Goal: Task Accomplishment & Management: Manage account settings

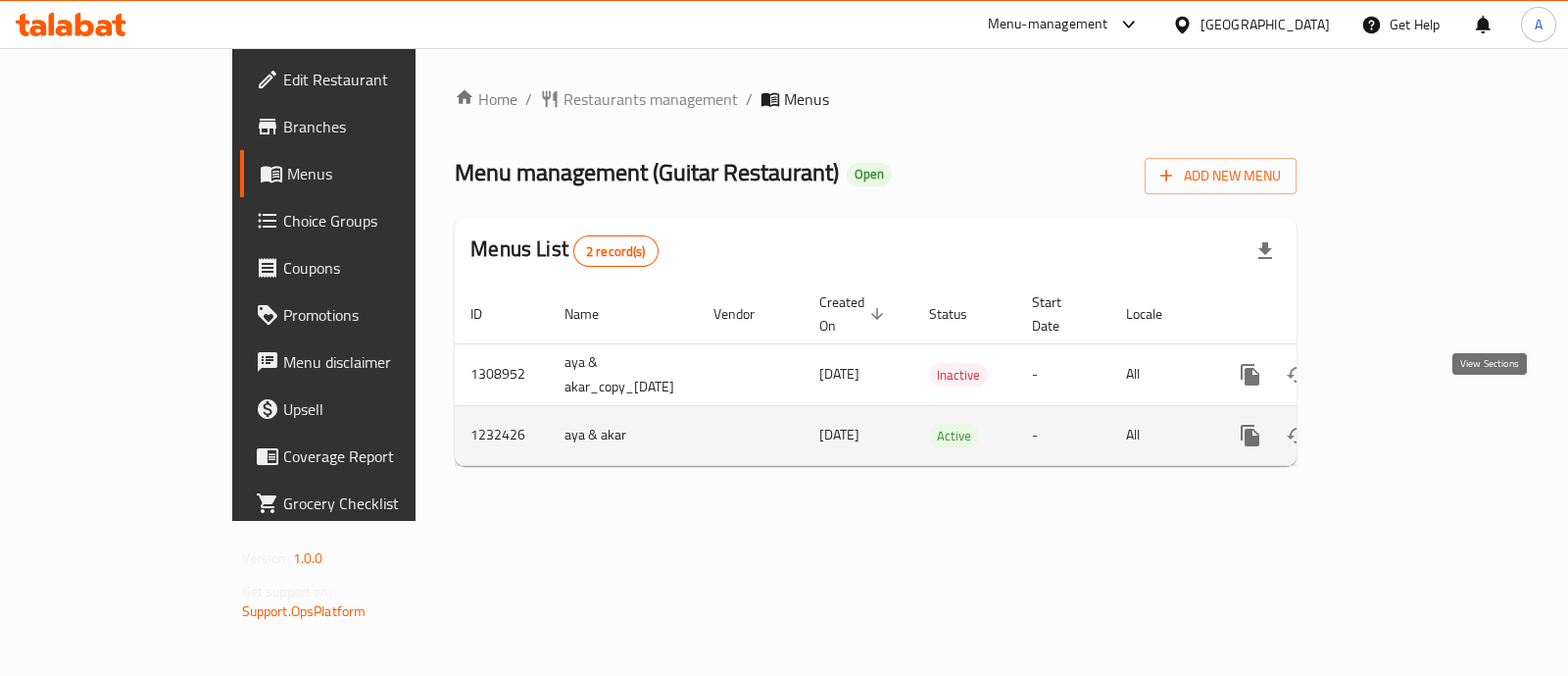
click at [1404, 424] on icon "enhanced table" at bounding box center [1392, 436] width 24 height 24
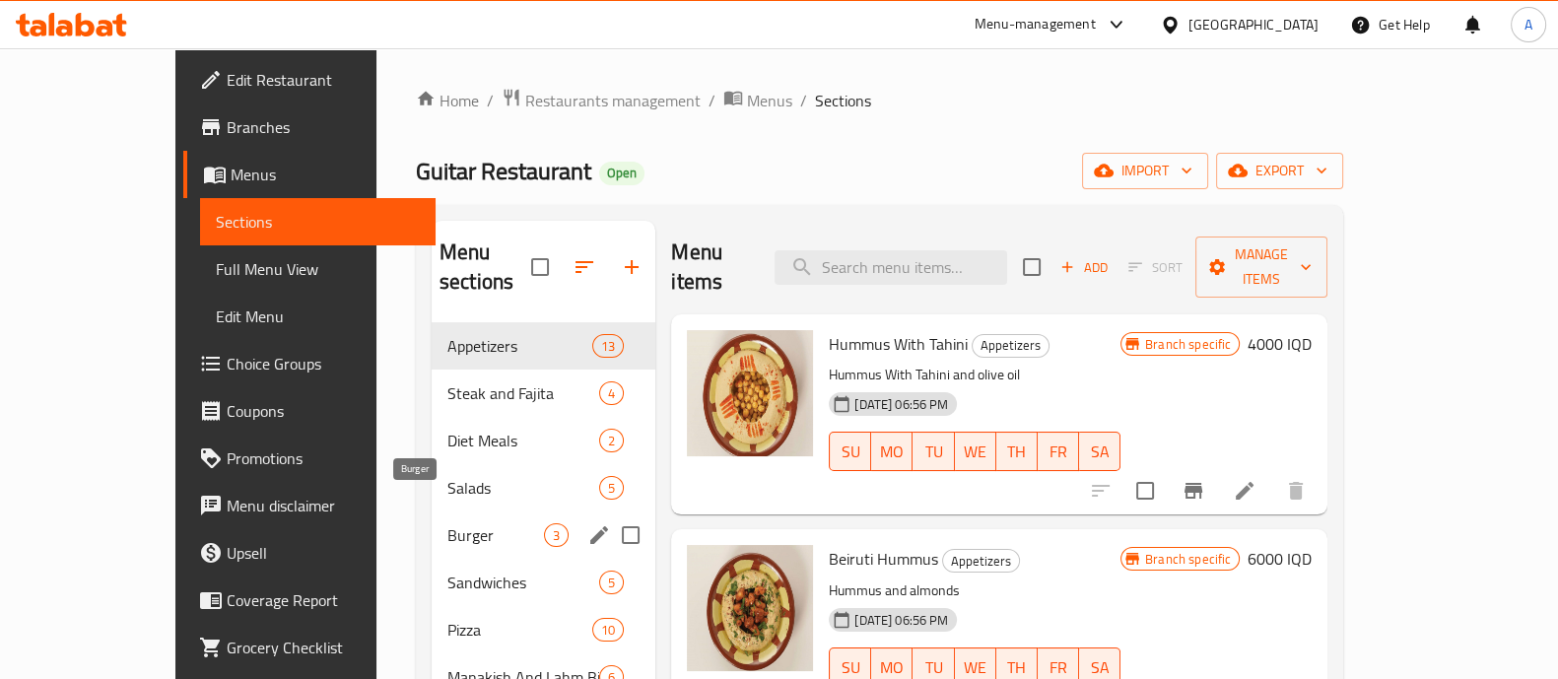
click at [447, 523] on span "Burger" at bounding box center [495, 535] width 97 height 24
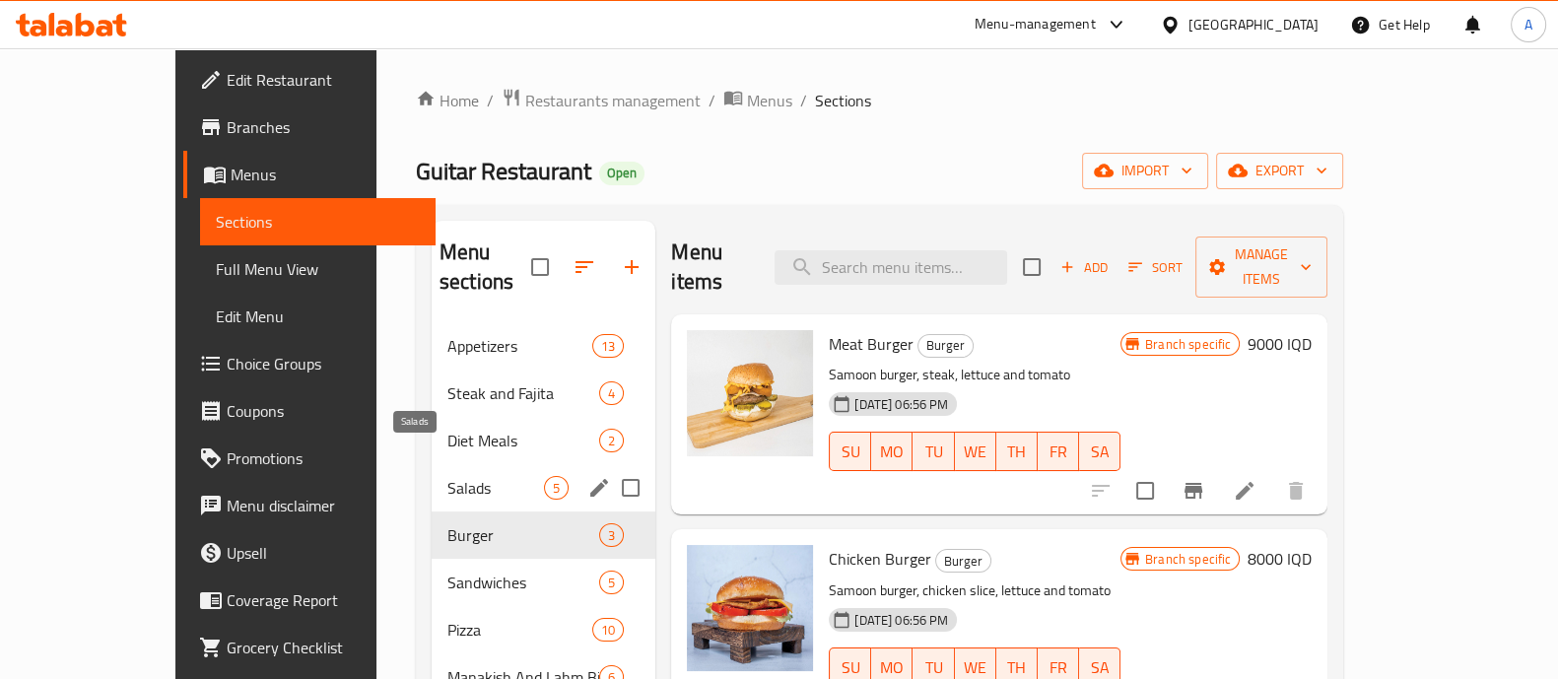
click at [447, 476] on span "Salads" at bounding box center [495, 488] width 97 height 24
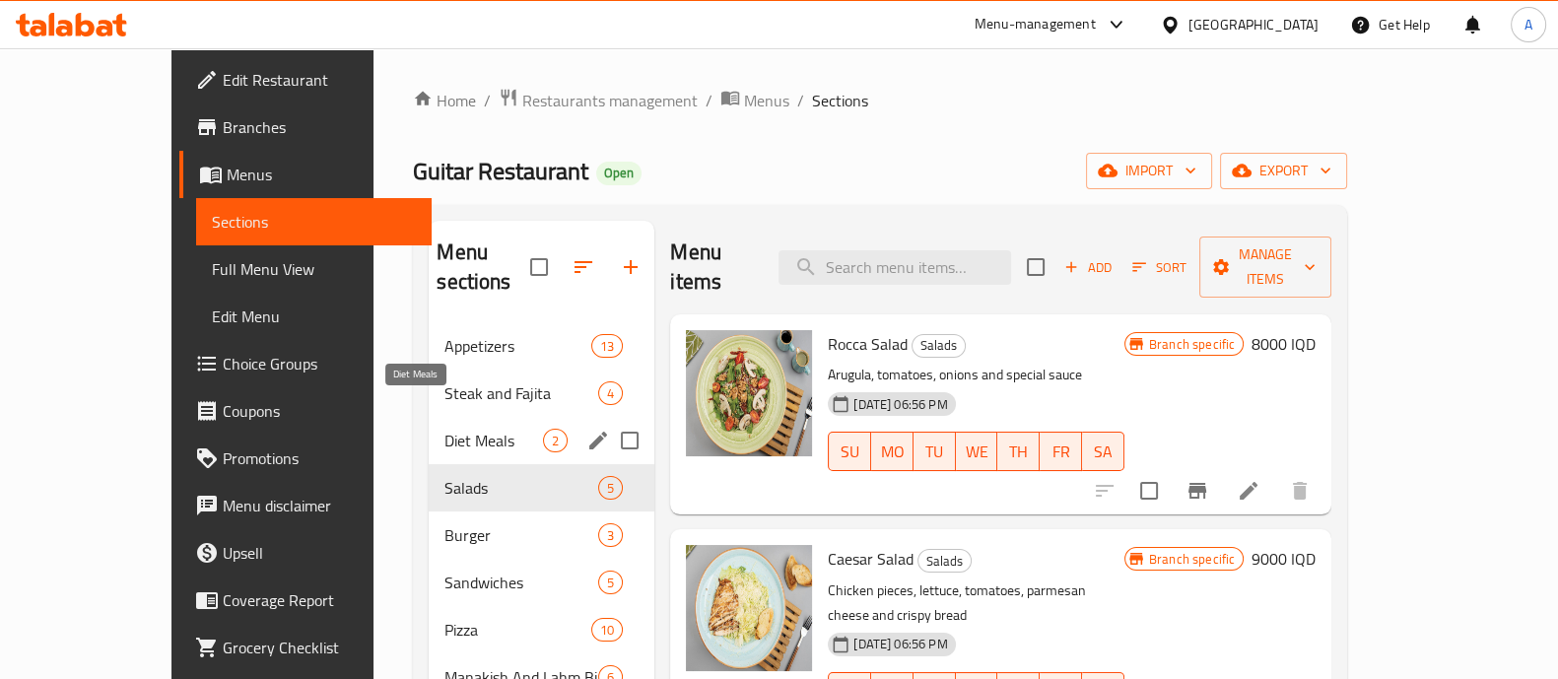
click at [444, 429] on span "Diet Meals" at bounding box center [493, 441] width 99 height 24
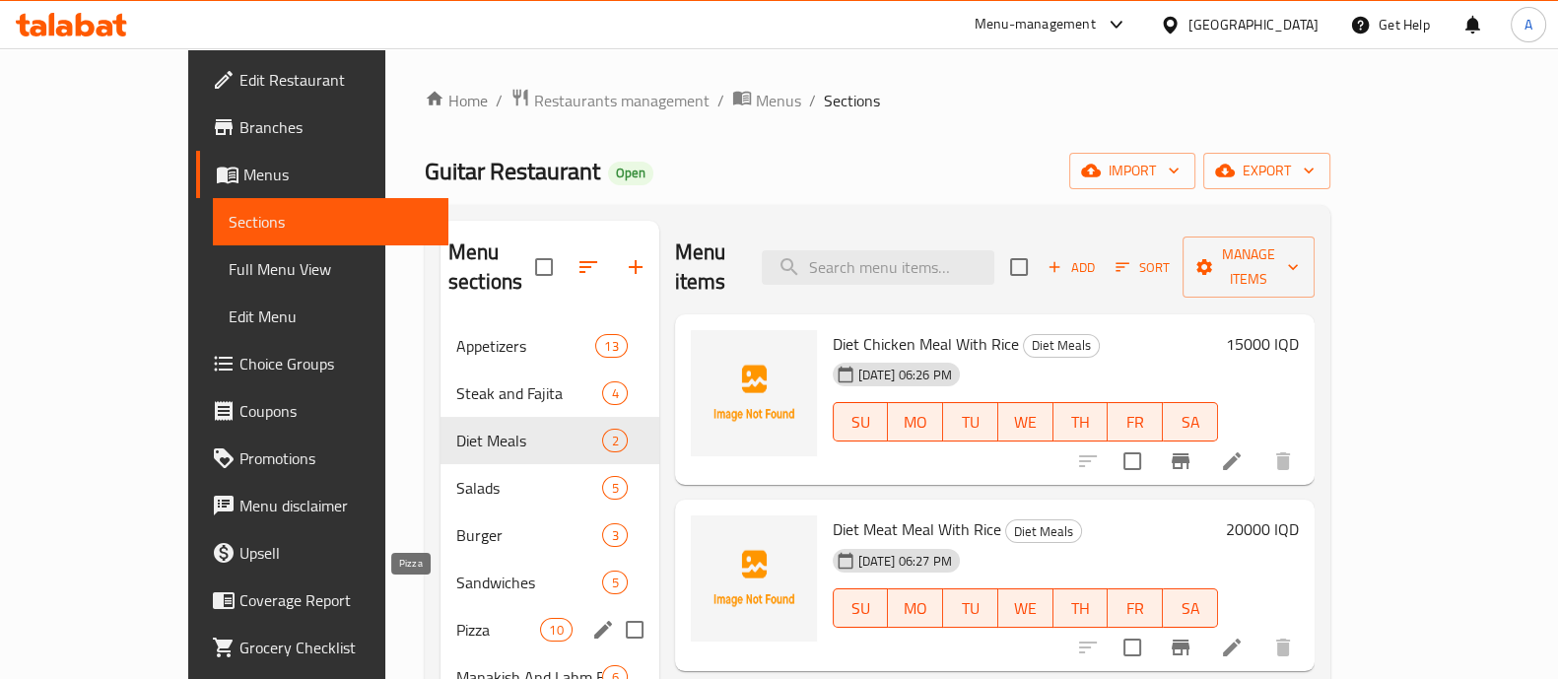
click at [440, 606] on div "Pizza 10" at bounding box center [549, 629] width 219 height 47
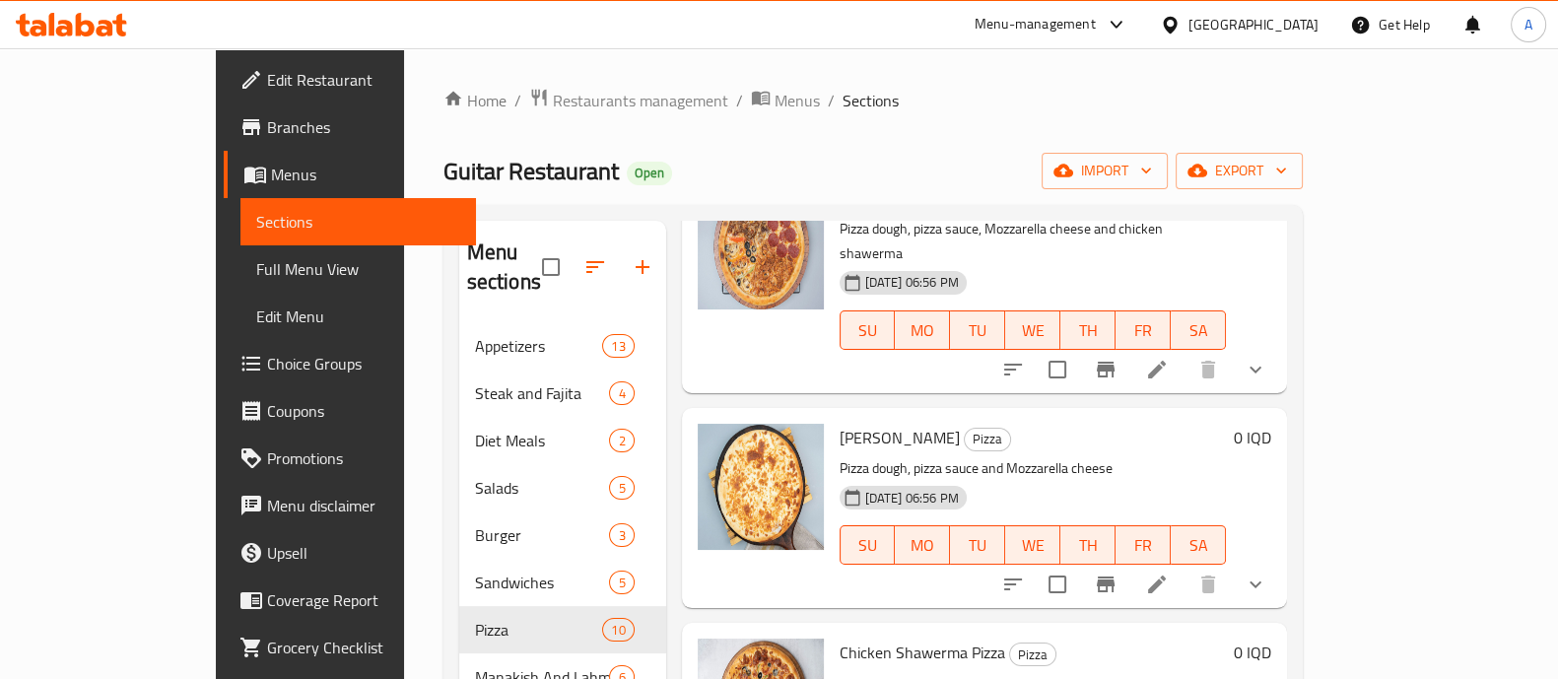
scroll to position [369, 0]
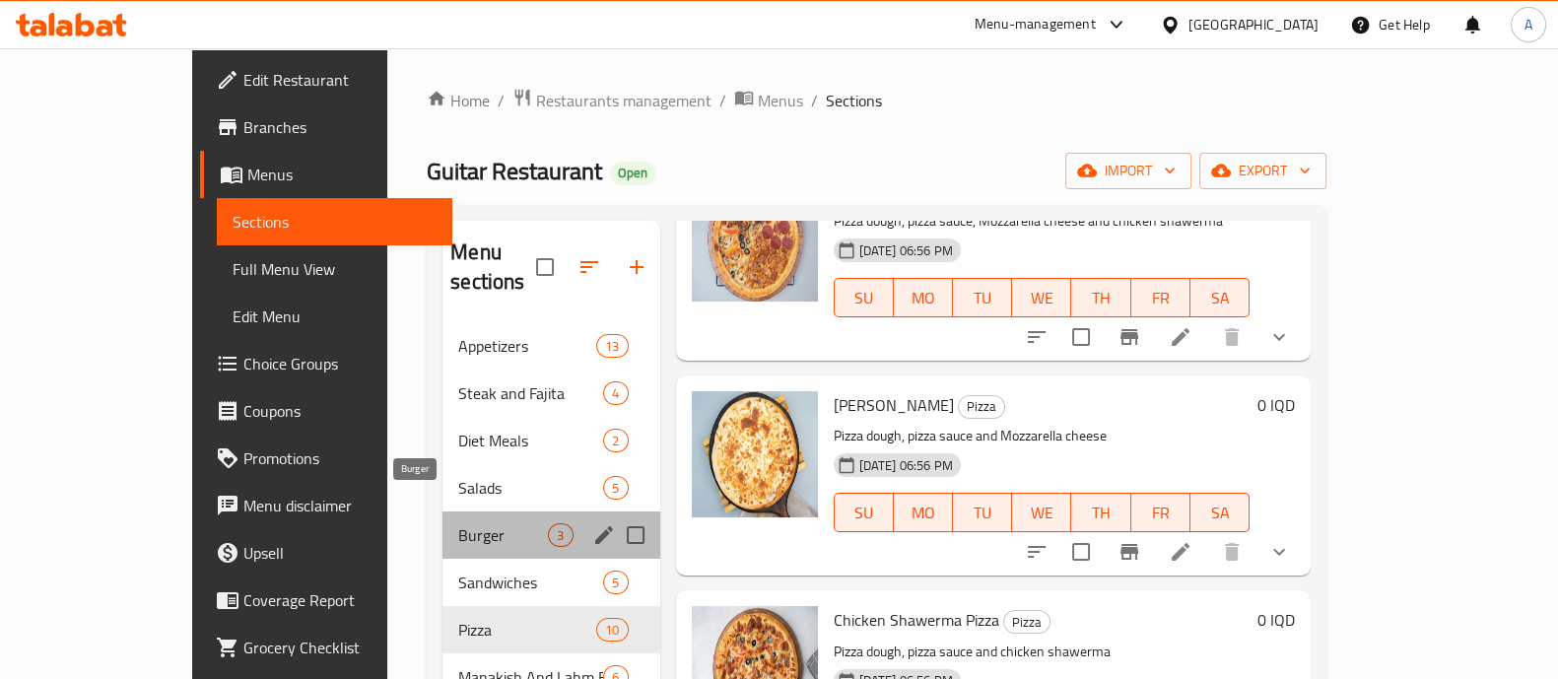
click at [458, 523] on span "Burger" at bounding box center [503, 535] width 90 height 24
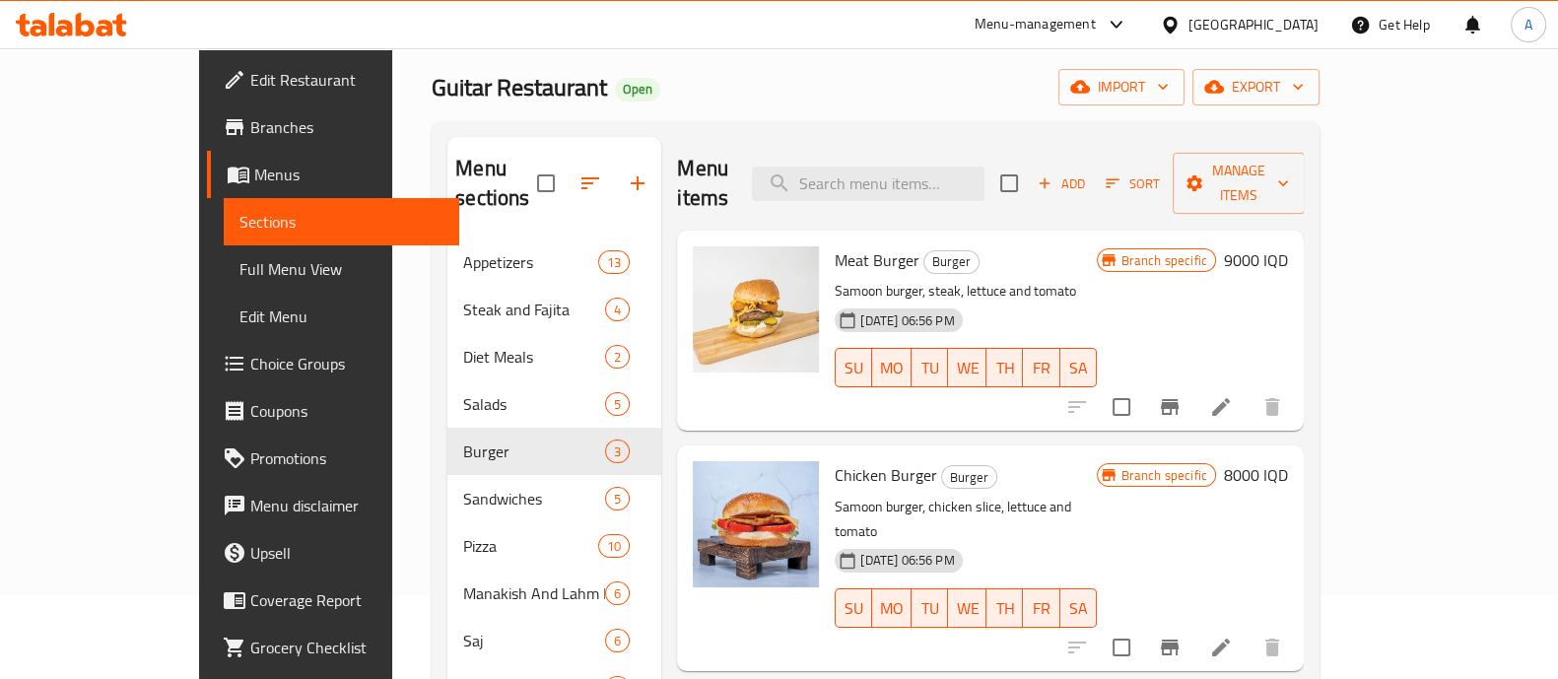
scroll to position [245, 0]
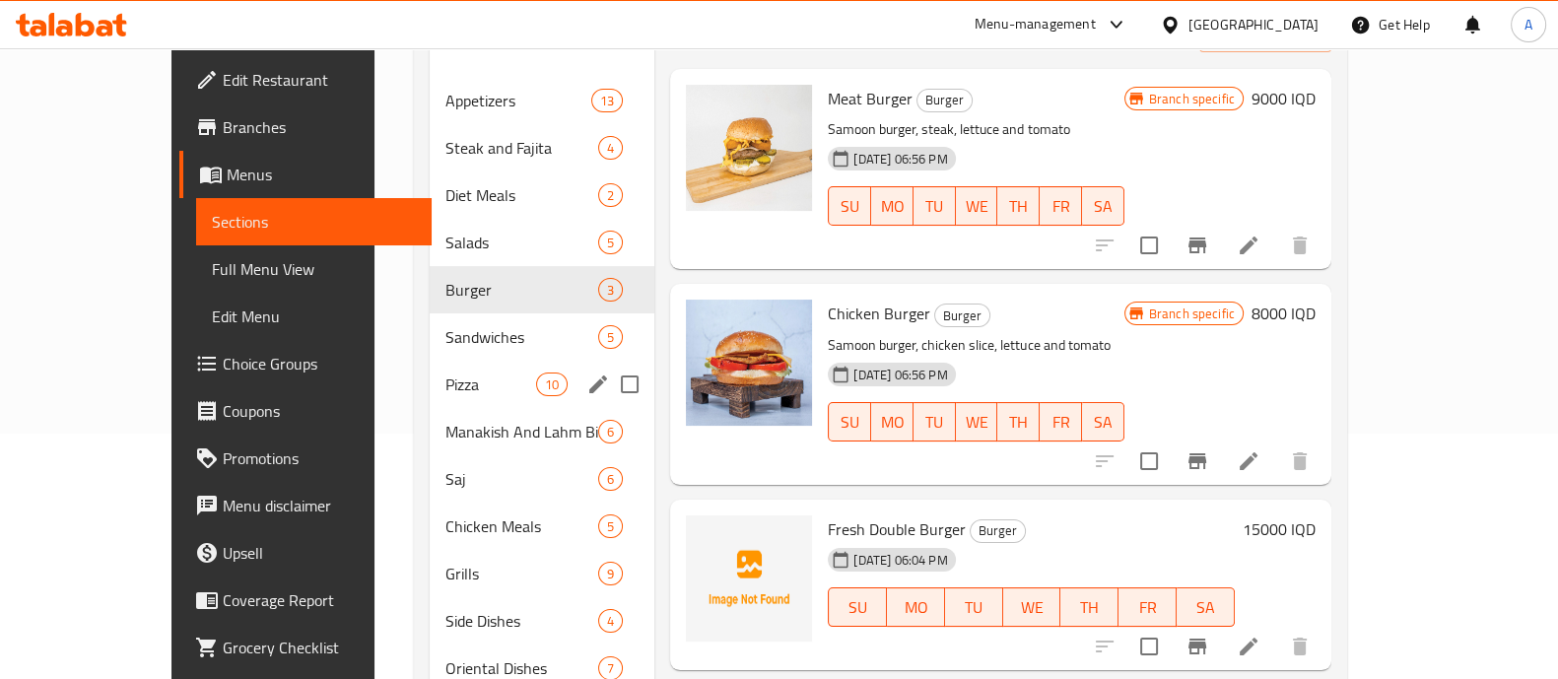
click at [445, 372] on span "Pizza" at bounding box center [491, 384] width 92 height 24
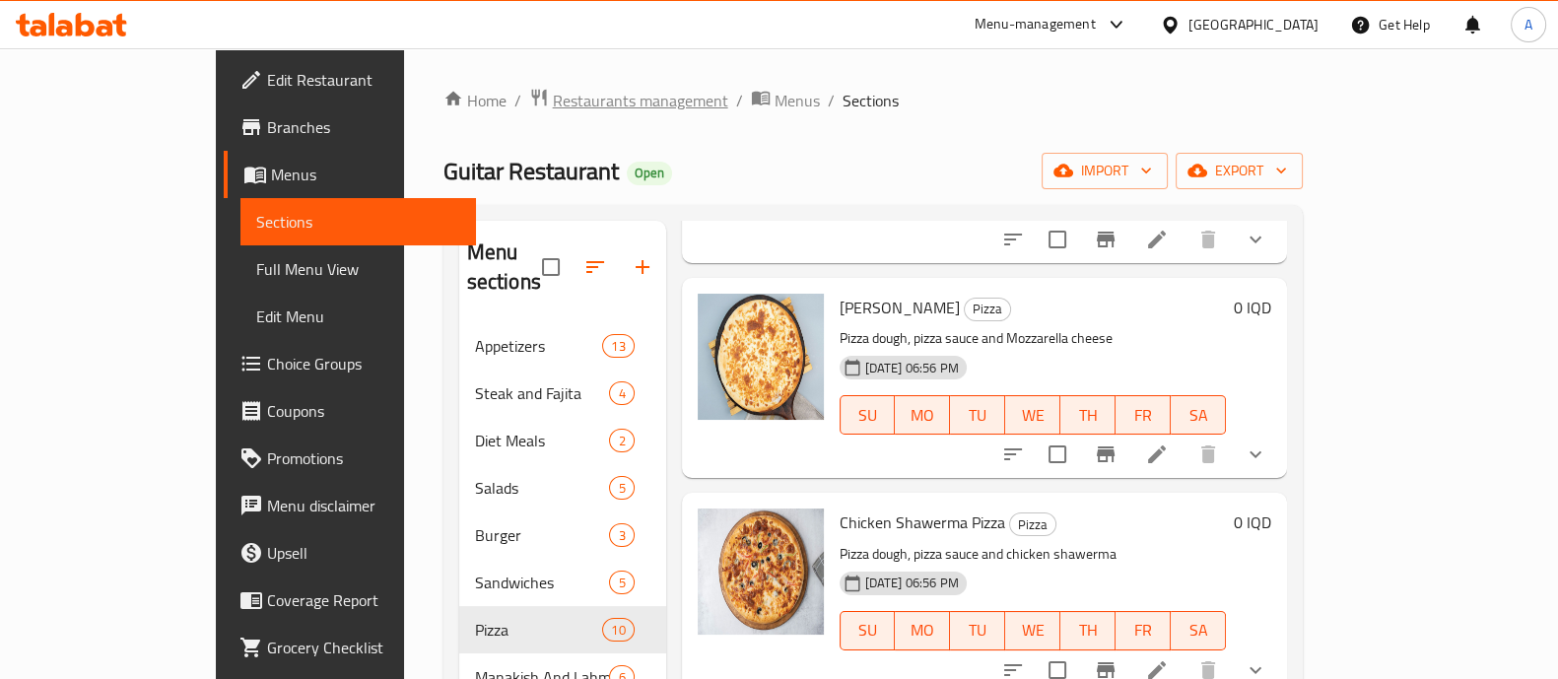
click at [553, 95] on span "Restaurants management" at bounding box center [640, 101] width 175 height 24
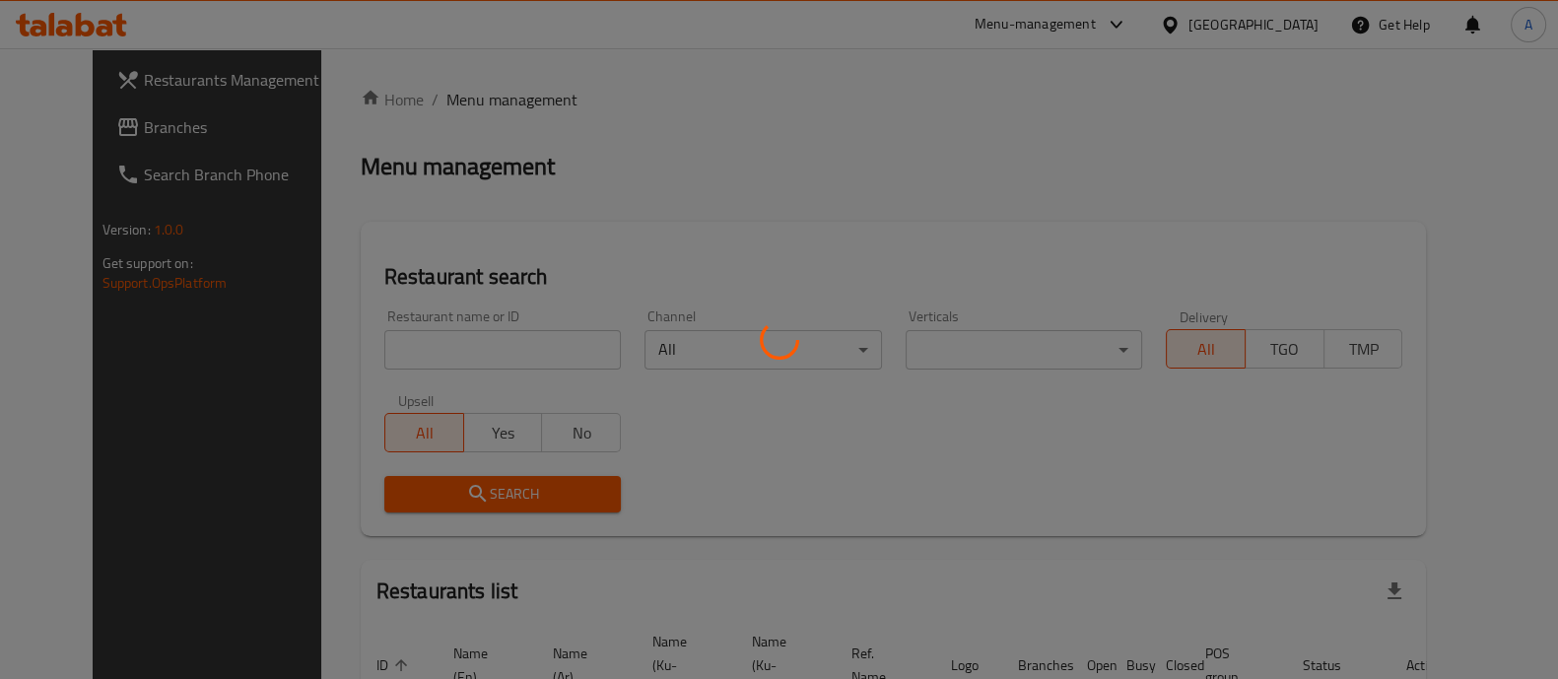
click at [439, 362] on div at bounding box center [779, 339] width 1558 height 679
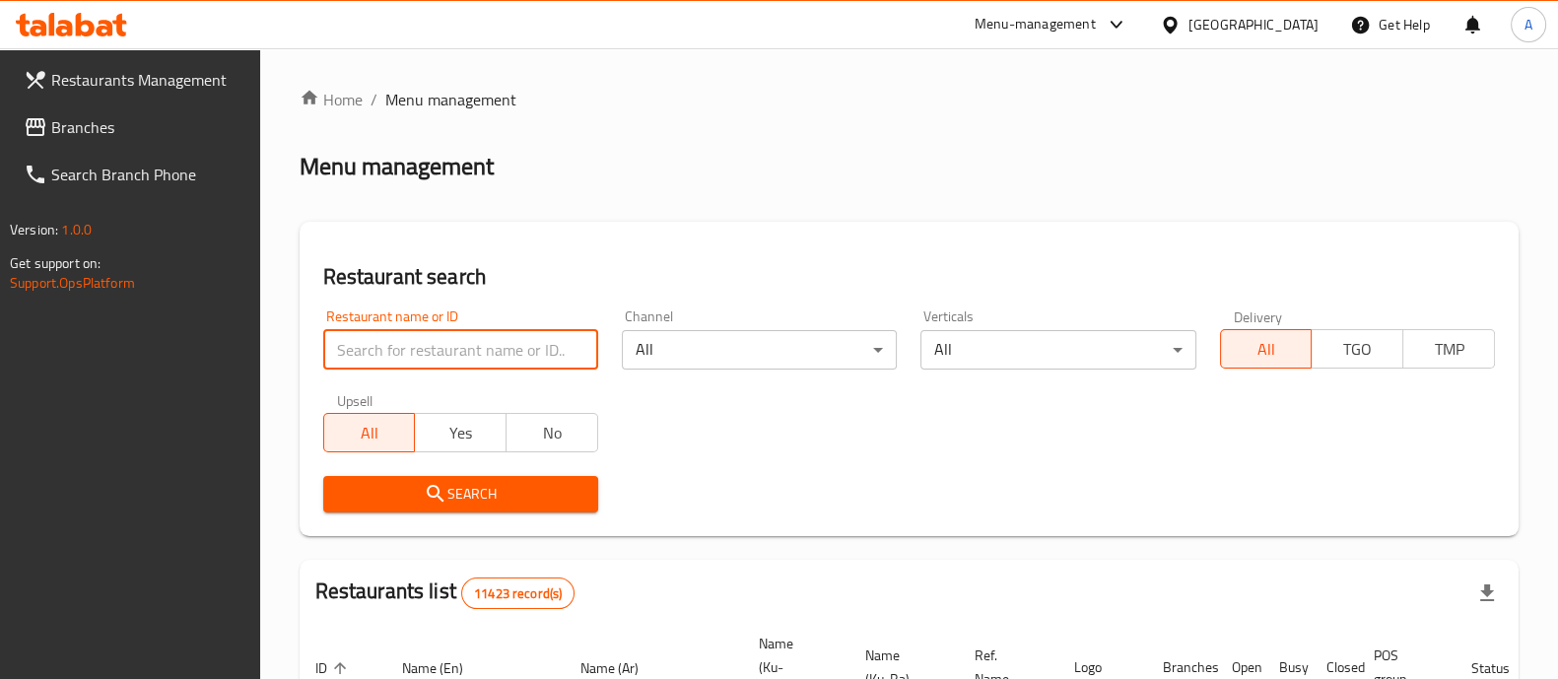
click at [448, 356] on input "search" at bounding box center [460, 349] width 275 height 39
type input "buzouk"
click at [393, 482] on span "Search" at bounding box center [460, 494] width 243 height 25
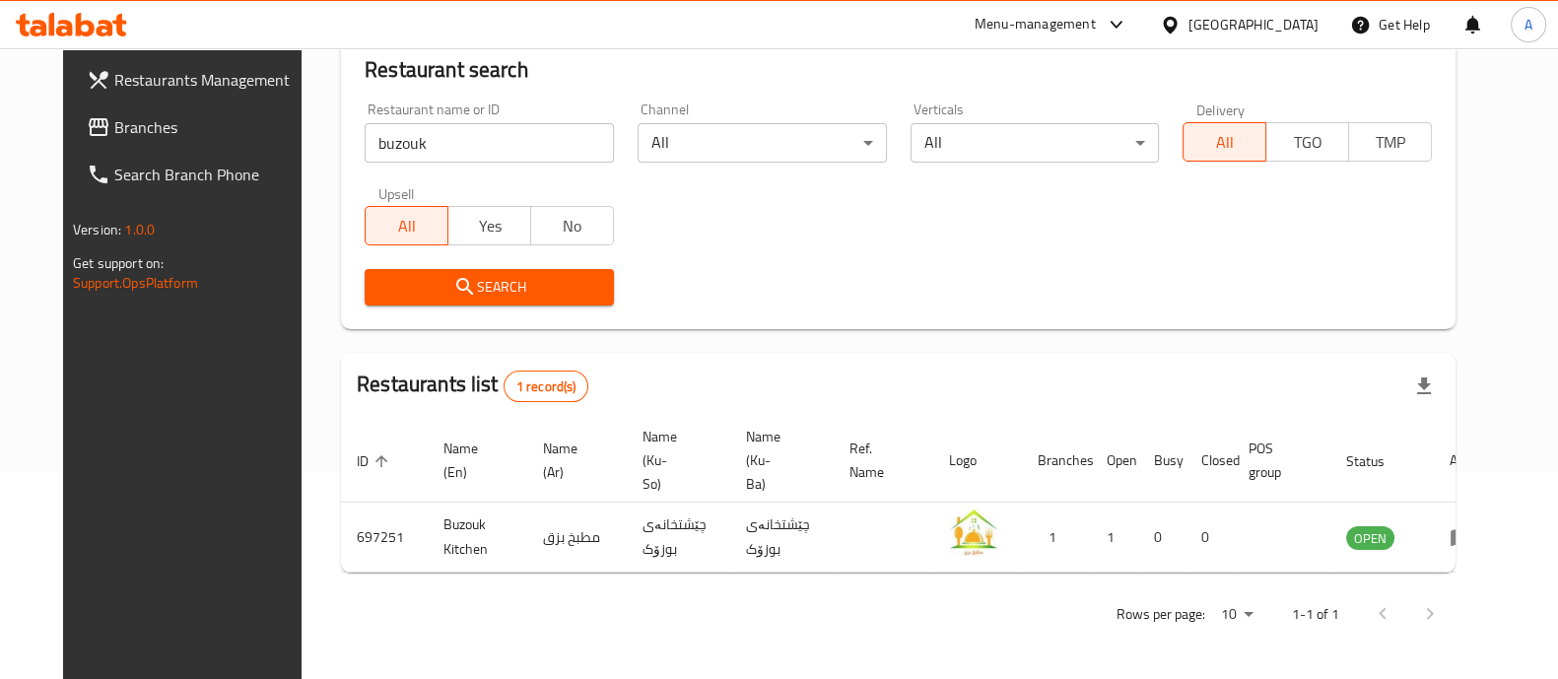
scroll to position [183, 0]
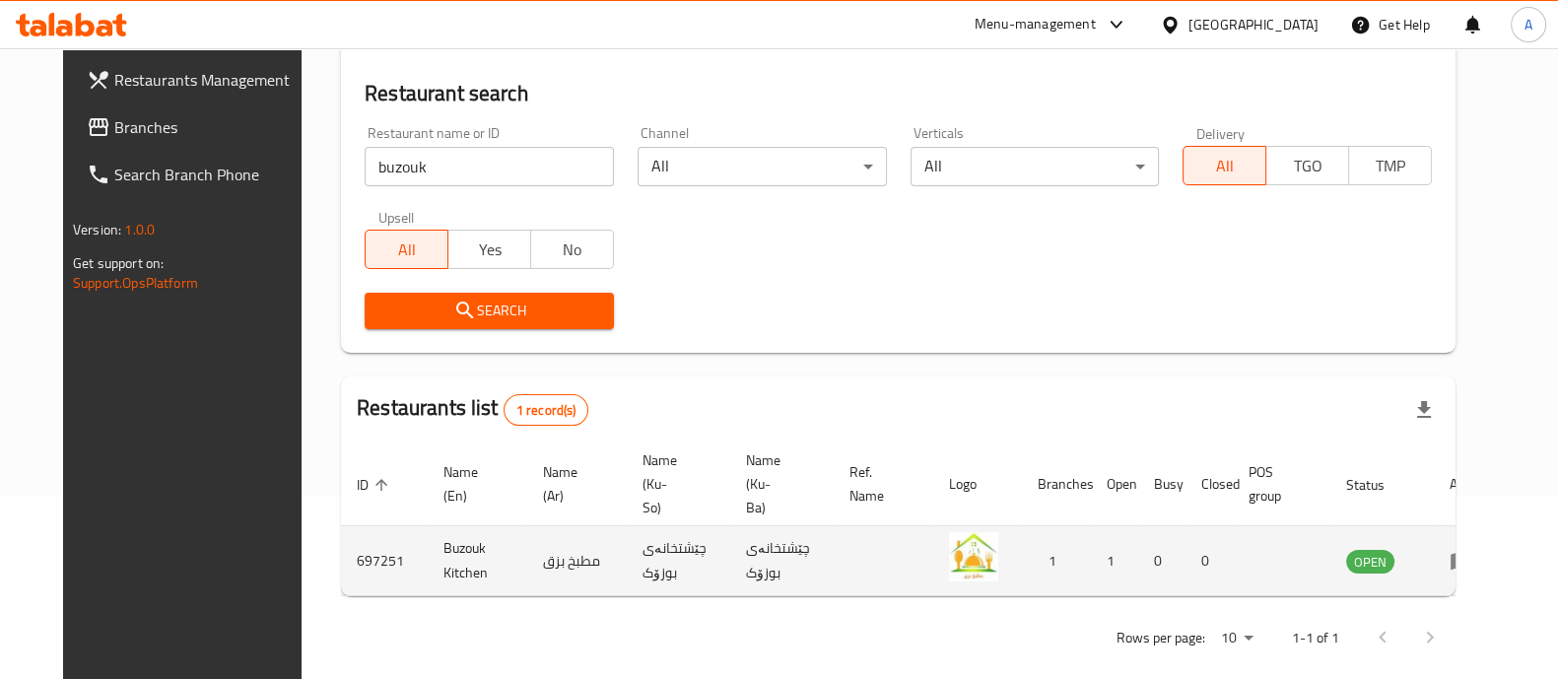
click at [1486, 549] on link "enhanced table" at bounding box center [1467, 561] width 36 height 24
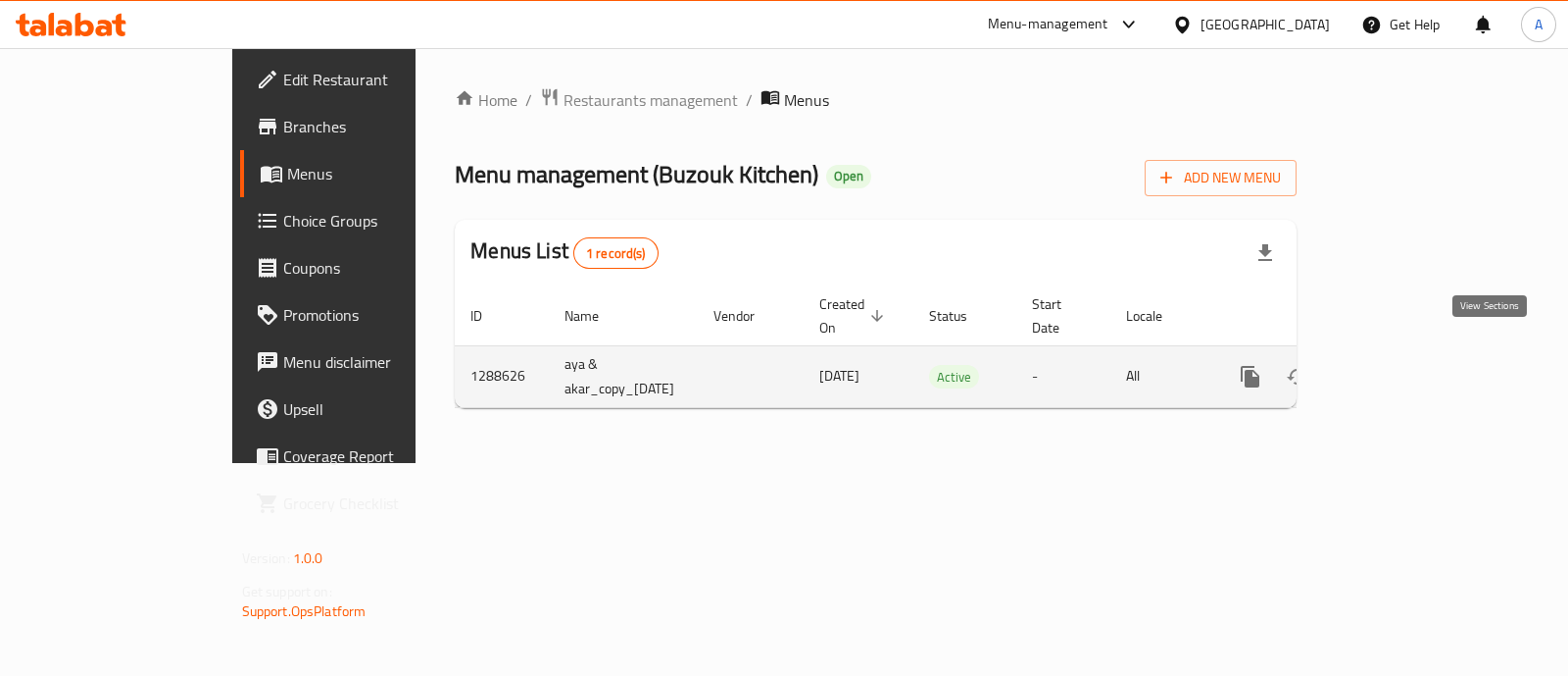
click at [1404, 365] on icon "enhanced table" at bounding box center [1392, 377] width 24 height 24
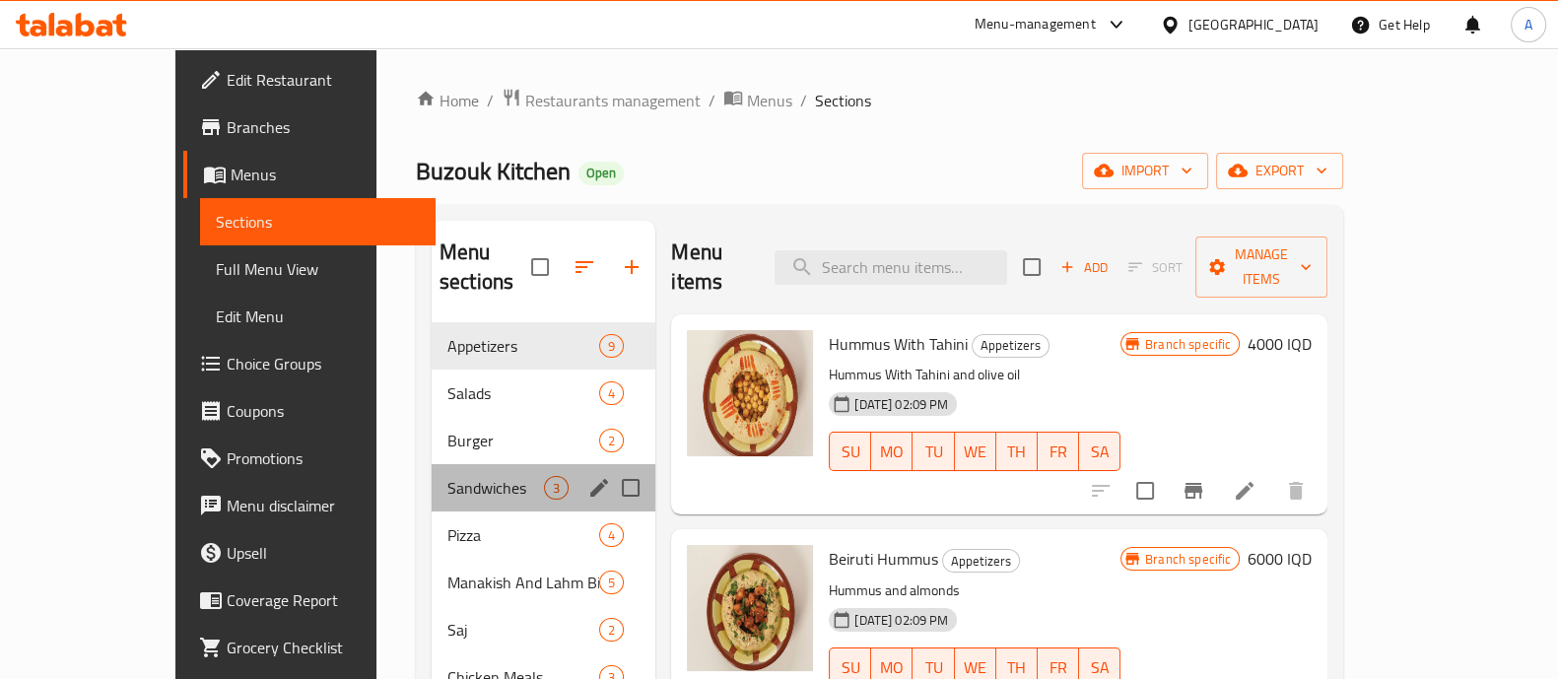
click at [432, 464] on div "Sandwiches 3" at bounding box center [544, 487] width 224 height 47
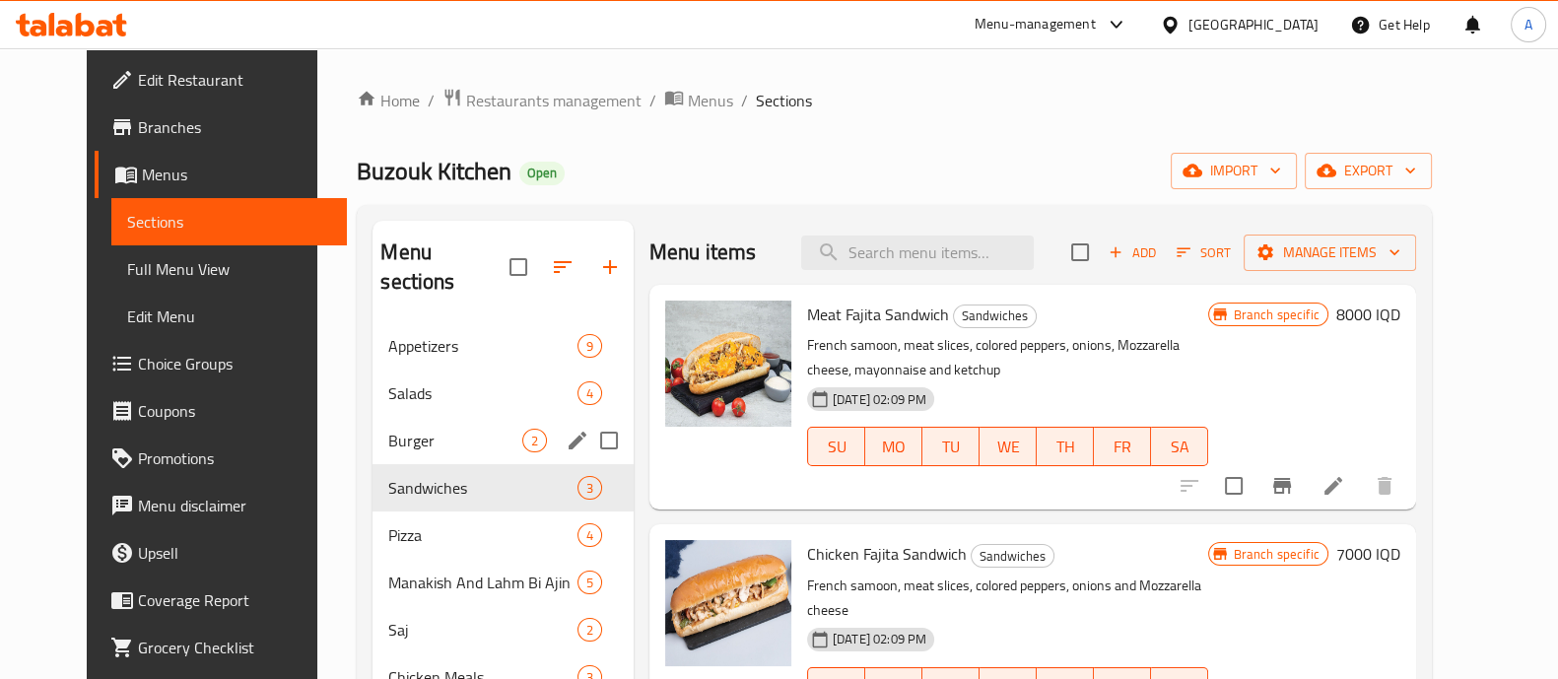
click at [390, 426] on div "Burger 2" at bounding box center [502, 440] width 261 height 47
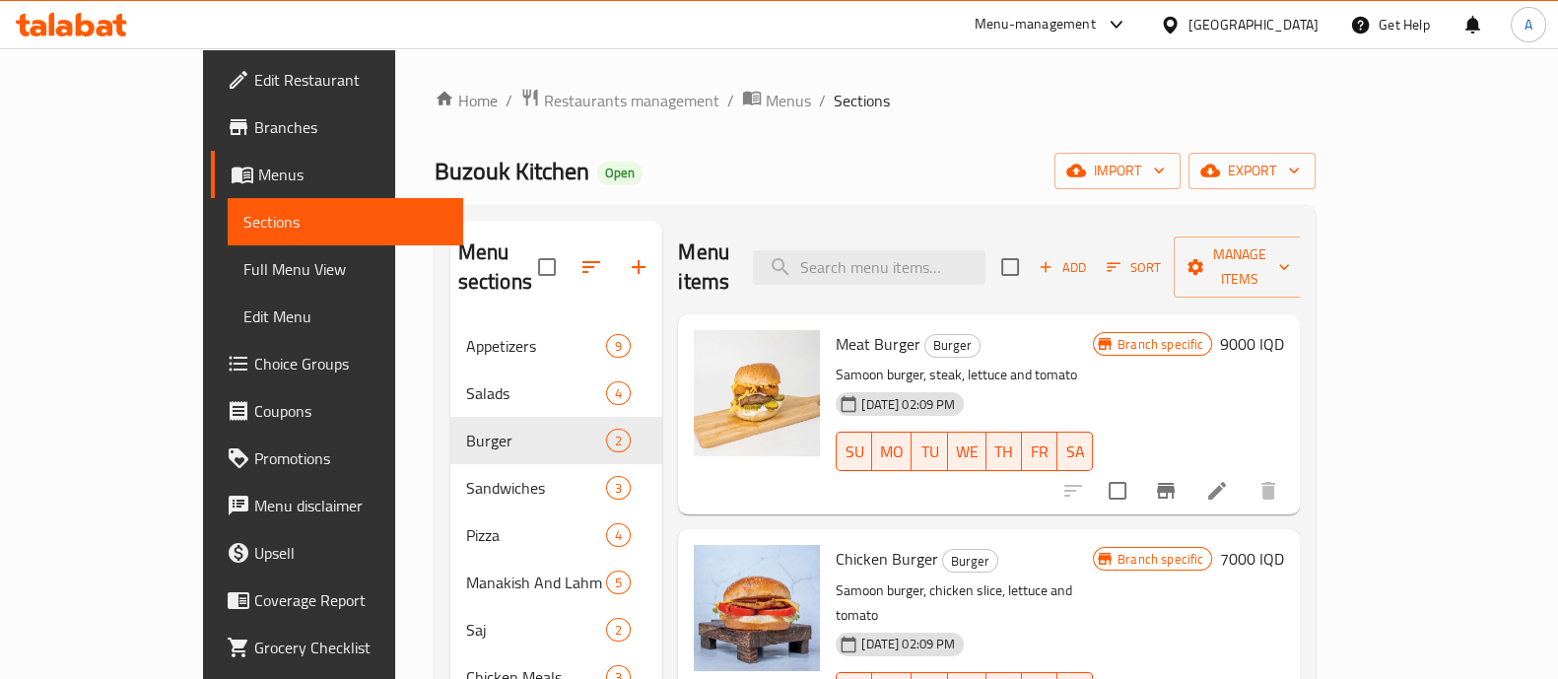
click at [1284, 545] on h6 "7000 IQD" at bounding box center [1252, 559] width 64 height 28
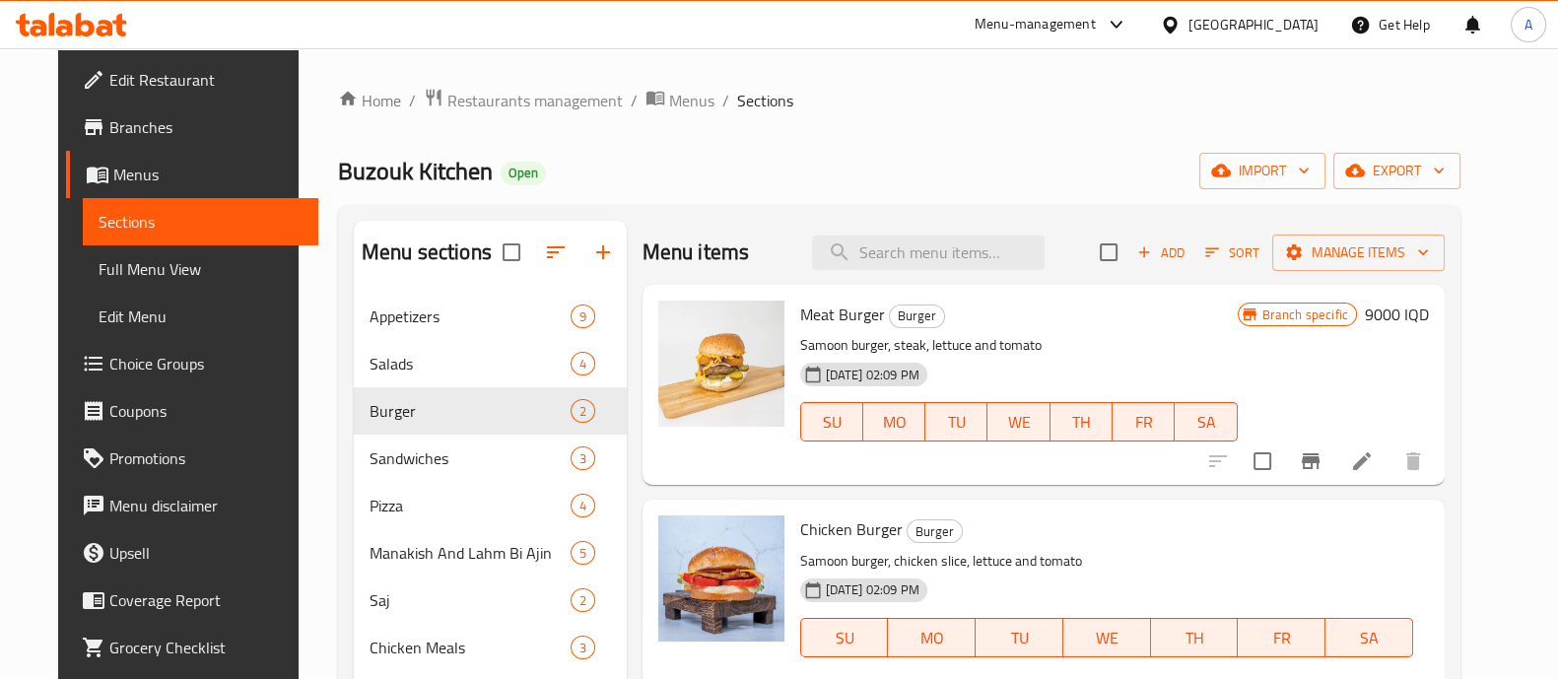
drag, startPoint x: 1192, startPoint y: 542, endPoint x: 1166, endPoint y: 552, distance: 28.4
type input "8000"
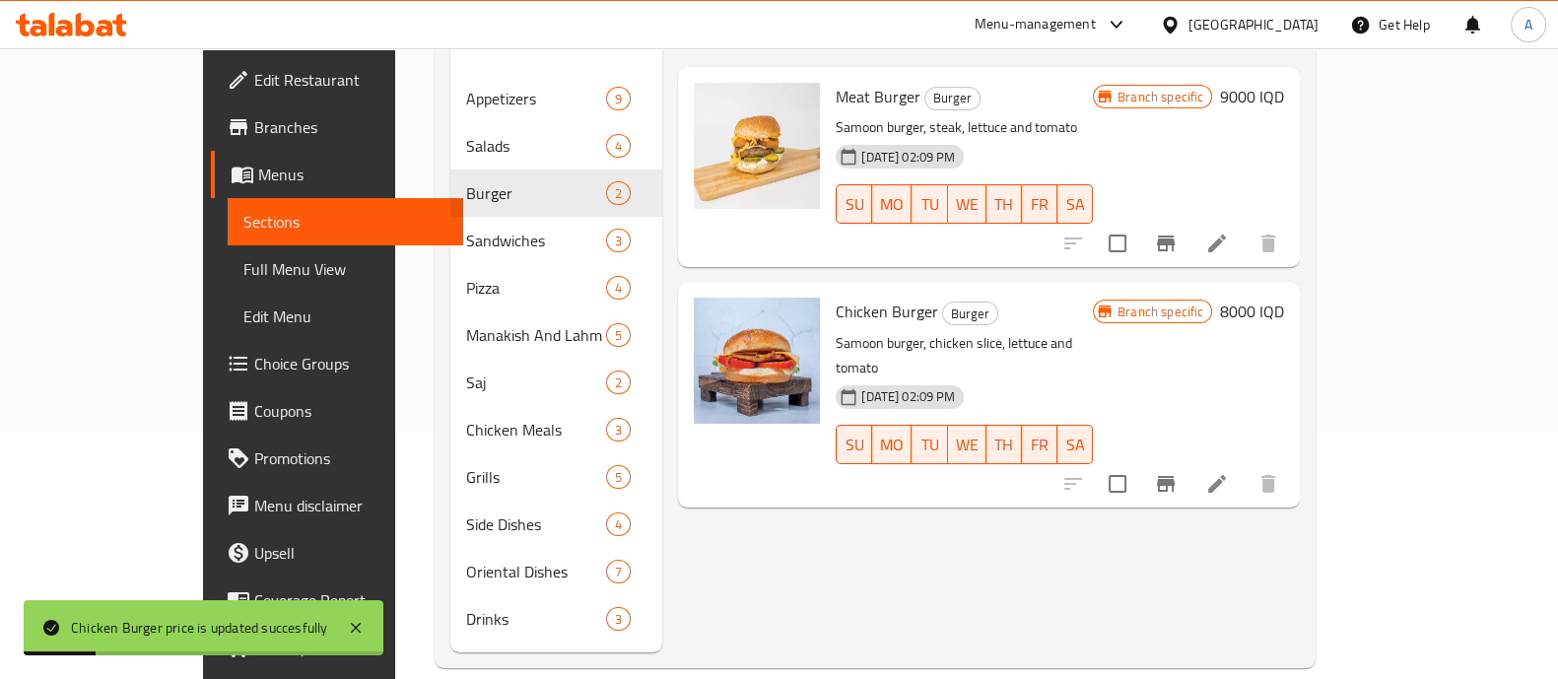
scroll to position [276, 0]
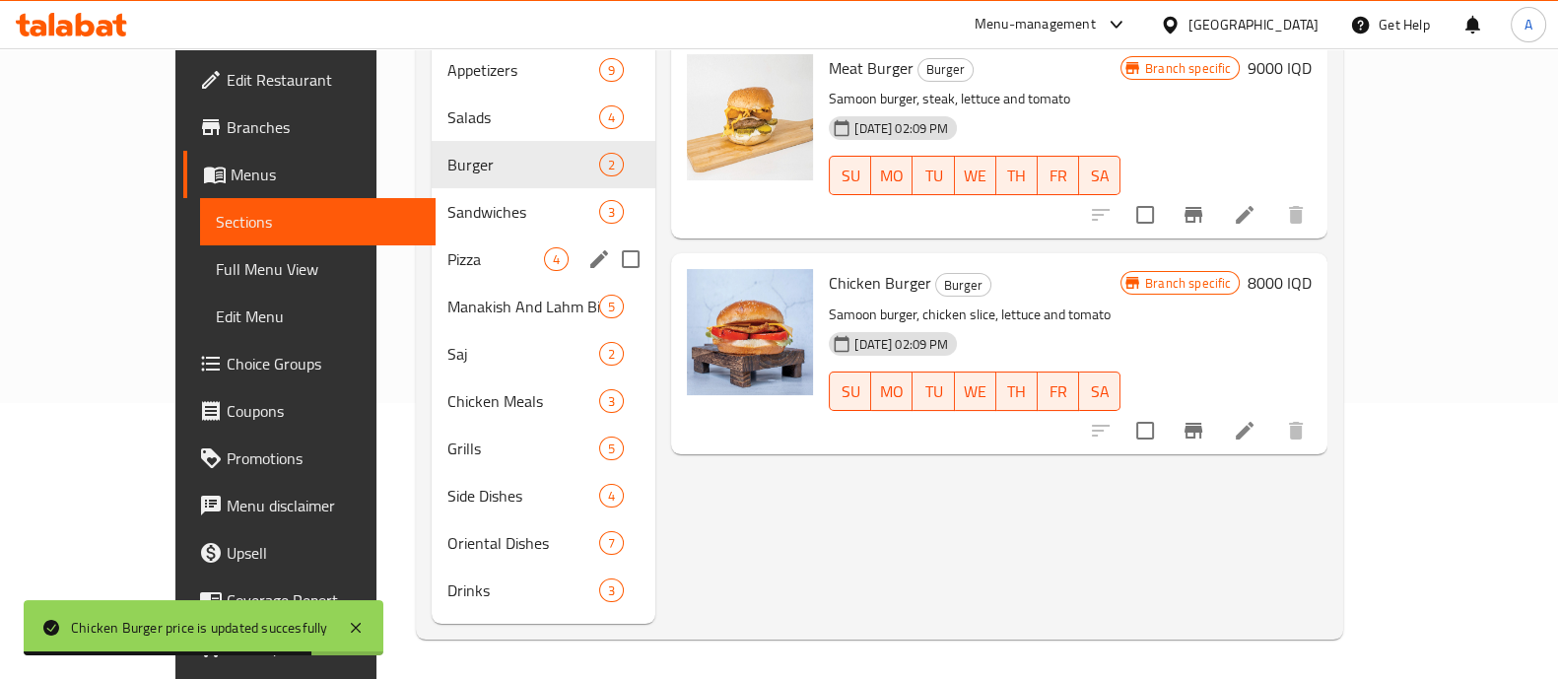
click at [432, 248] on div "Pizza 4" at bounding box center [544, 258] width 224 height 47
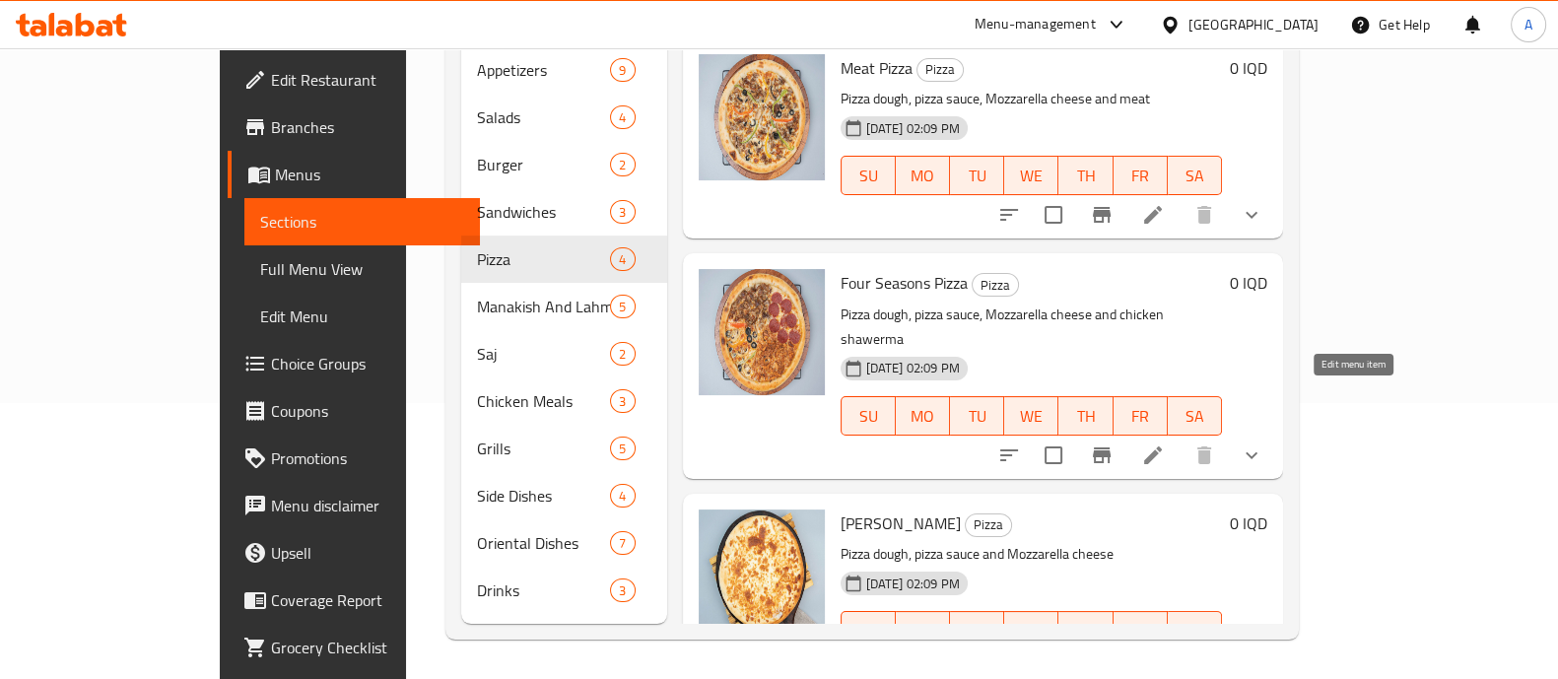
click at [1165, 443] on icon at bounding box center [1153, 455] width 24 height 24
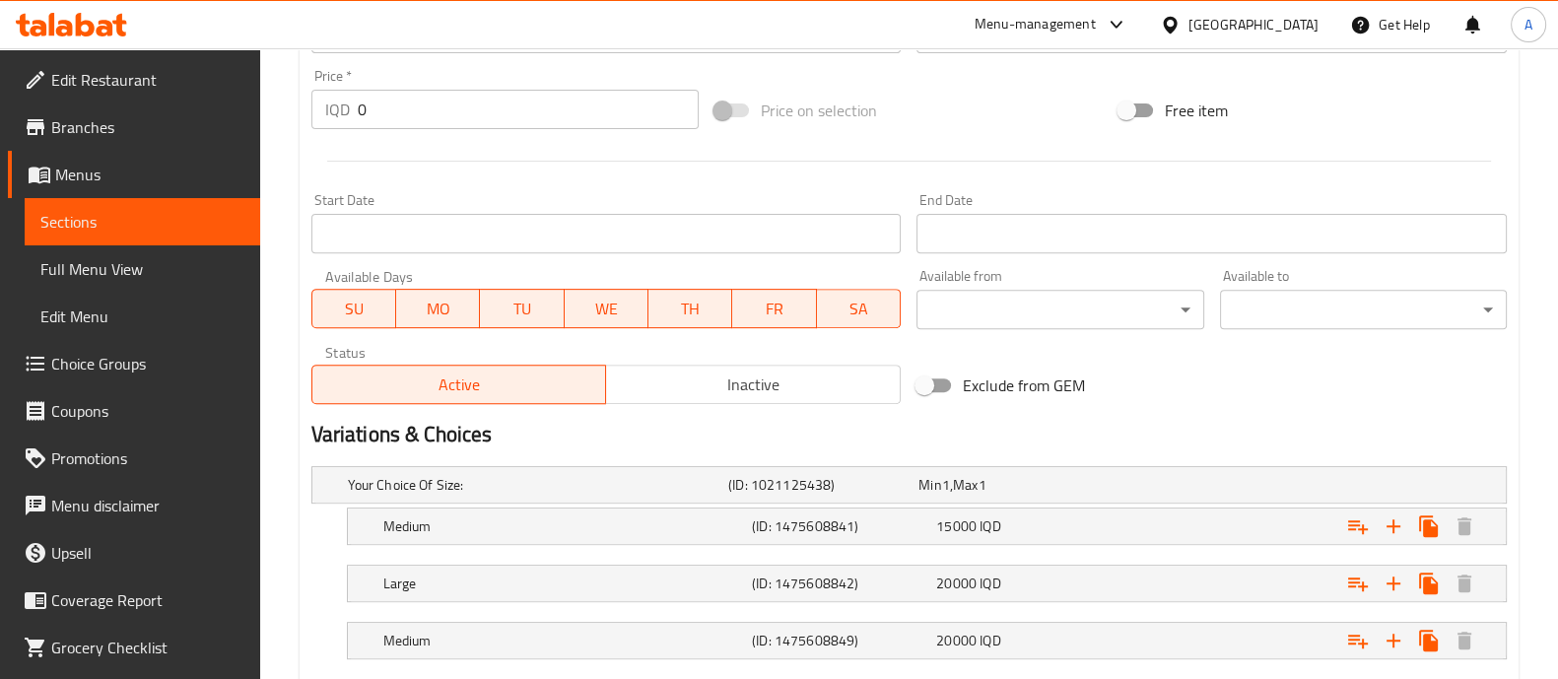
scroll to position [1124, 0]
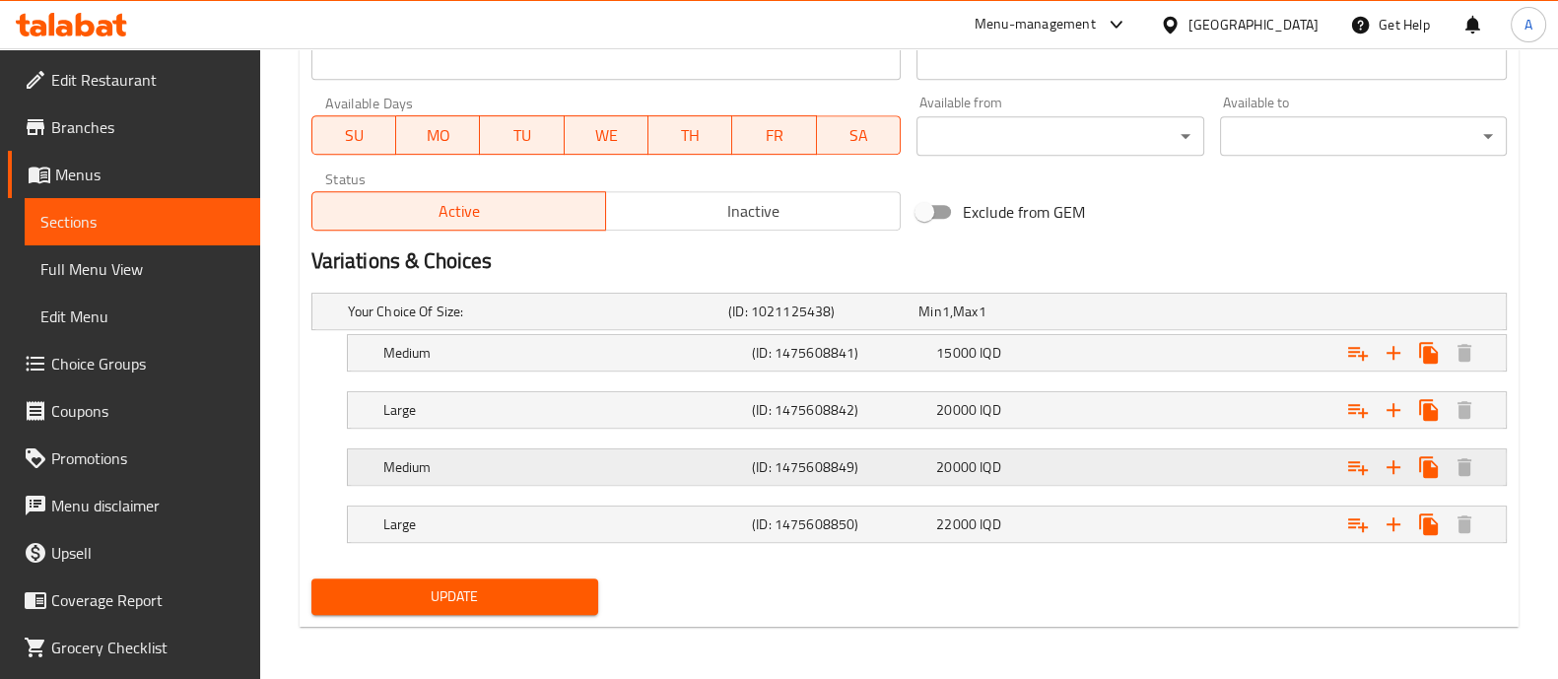
drag, startPoint x: 1185, startPoint y: 460, endPoint x: 1175, endPoint y: 476, distance: 18.6
click at [1175, 315] on div "Expand" at bounding box center [1294, 311] width 380 height 8
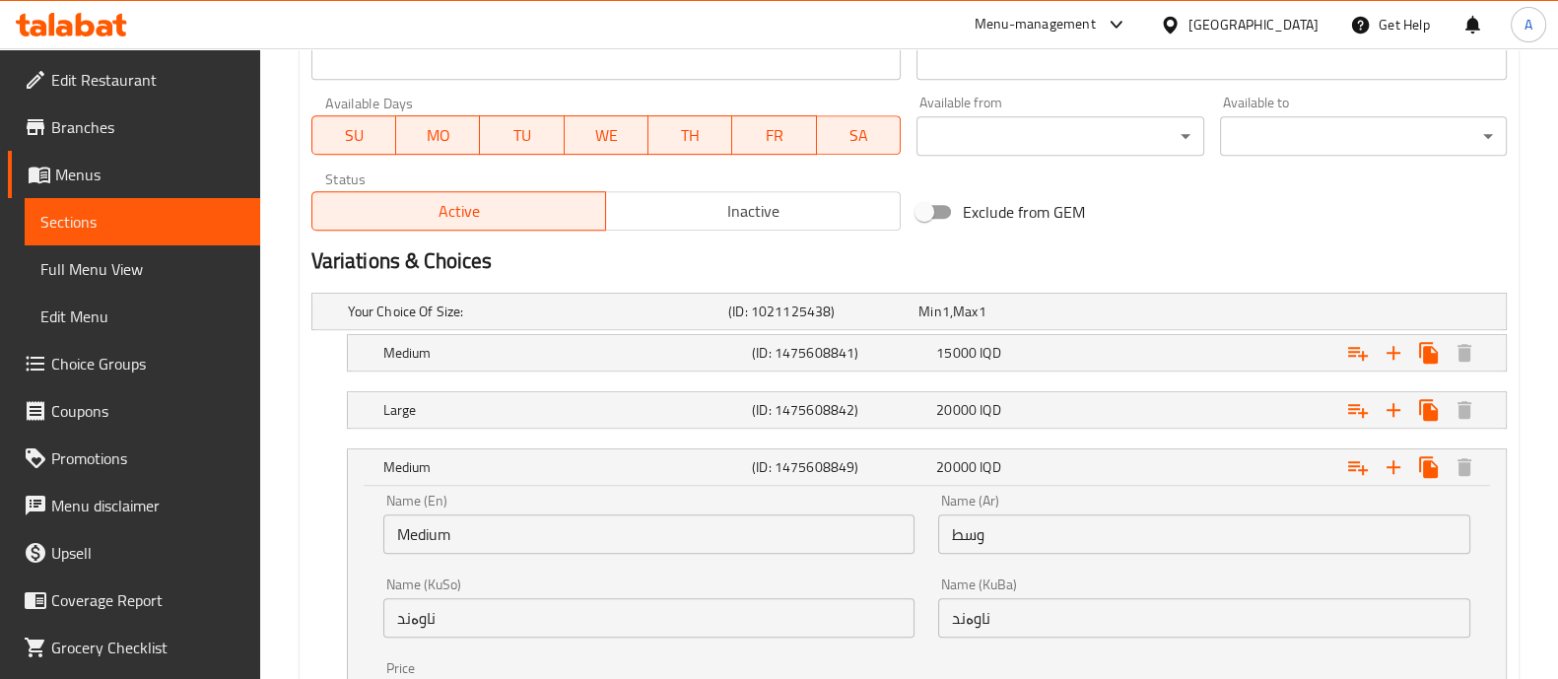
drag, startPoint x: 1243, startPoint y: 545, endPoint x: 1234, endPoint y: 558, distance: 15.6
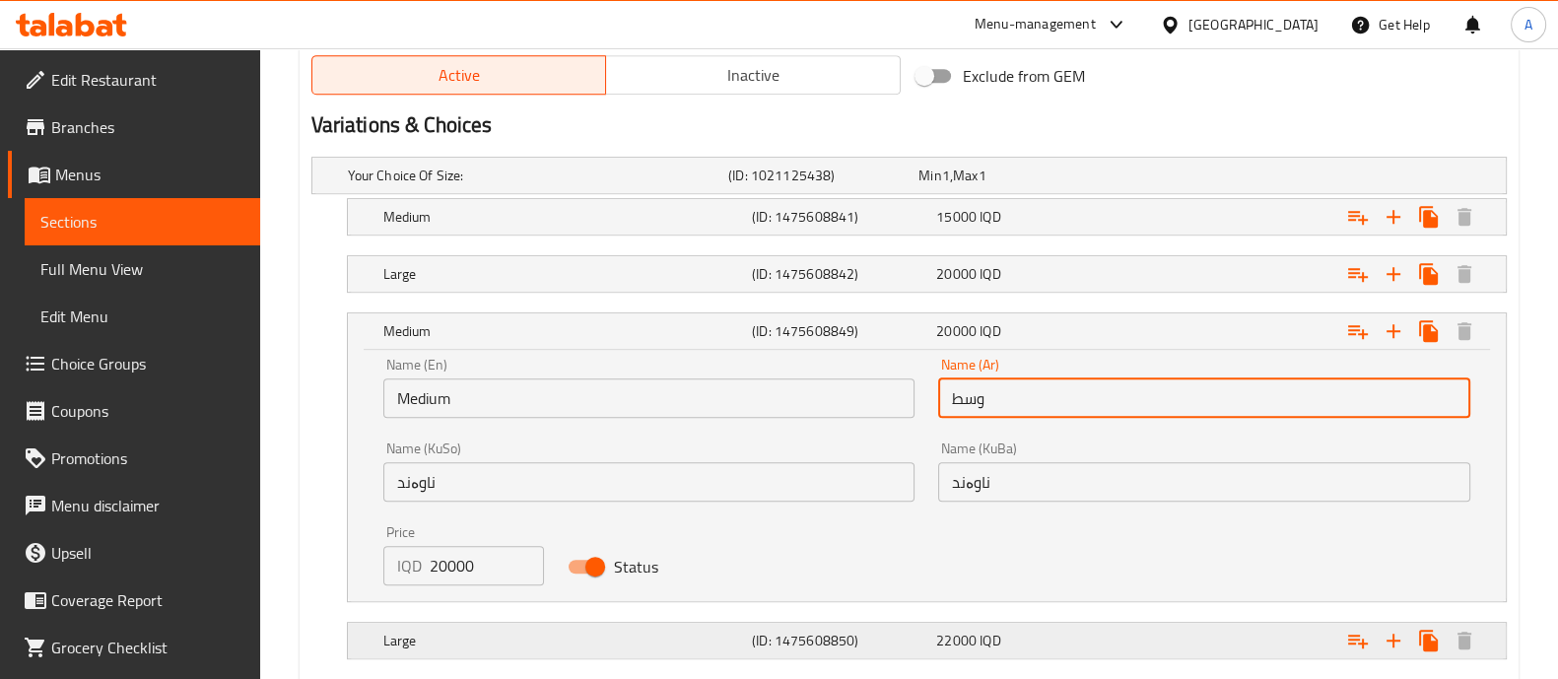
scroll to position [1376, 0]
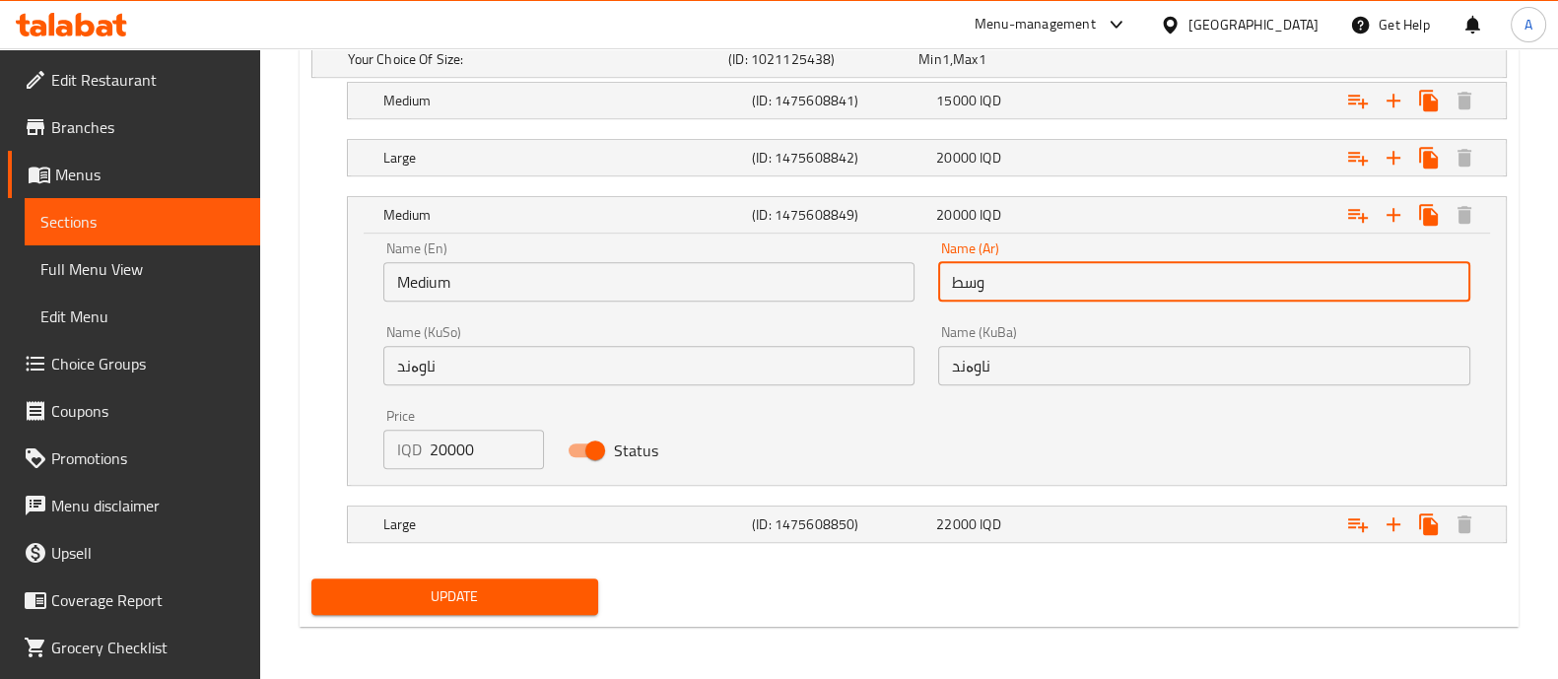
click at [576, 449] on input "Status" at bounding box center [595, 450] width 112 height 37
checkbox input "false"
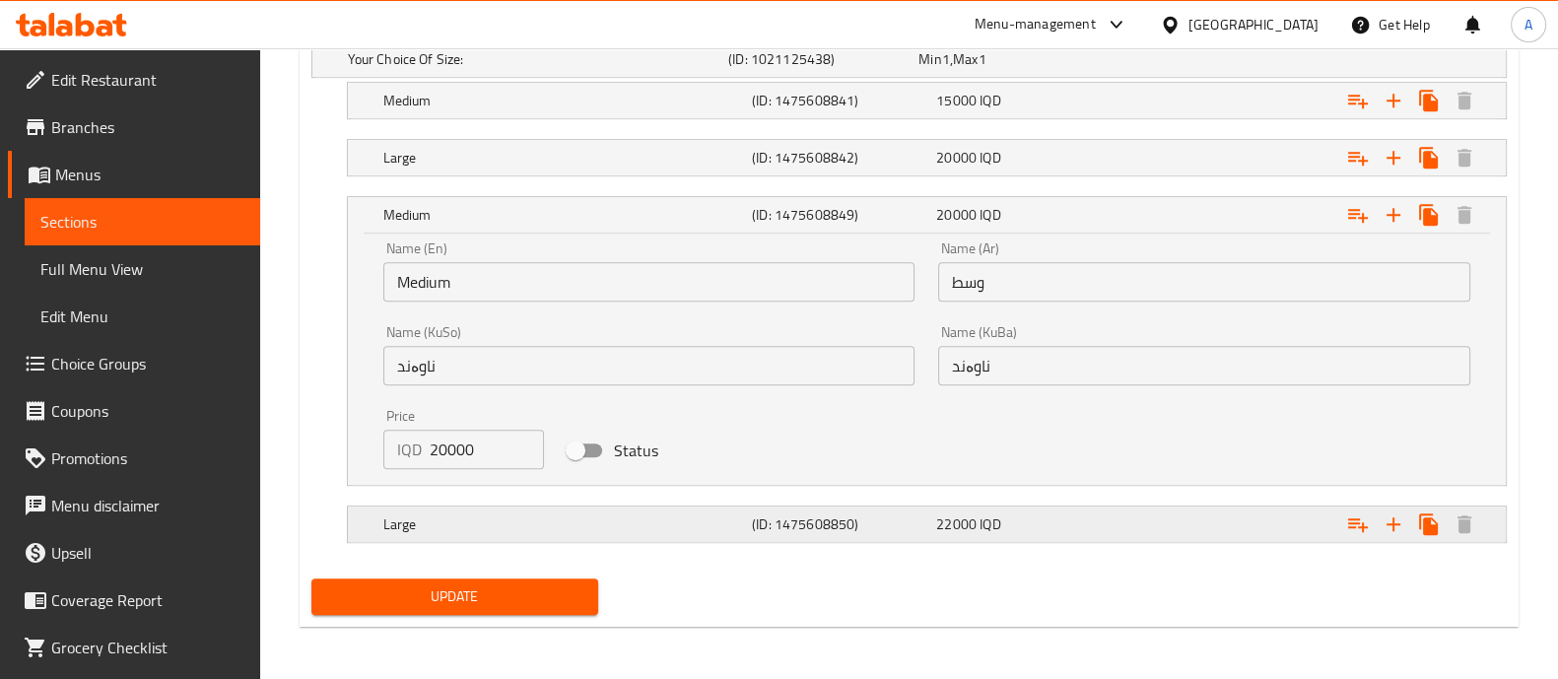
click at [685, 73] on div "Large" at bounding box center [534, 59] width 380 height 28
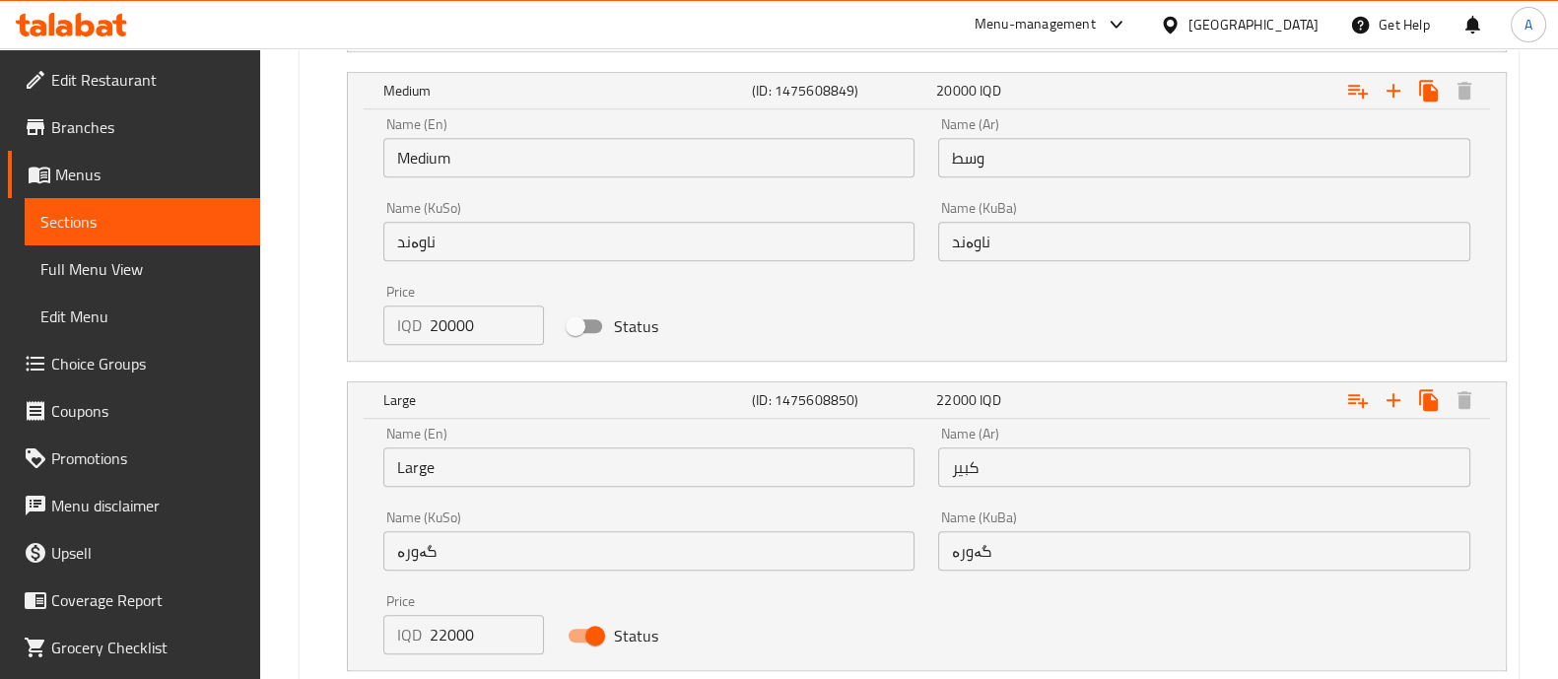
scroll to position [1629, 0]
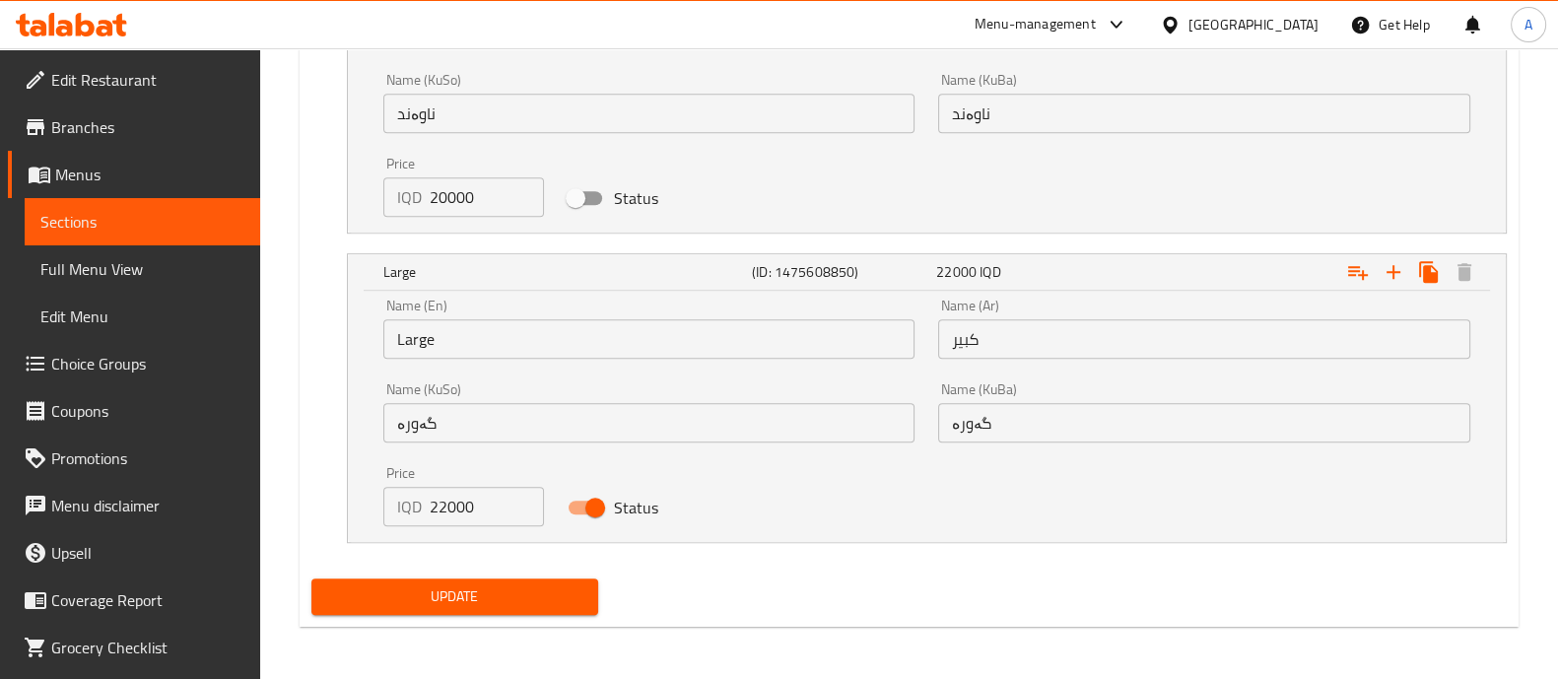
click at [599, 503] on input "Status" at bounding box center [595, 507] width 112 height 37
checkbox input "false"
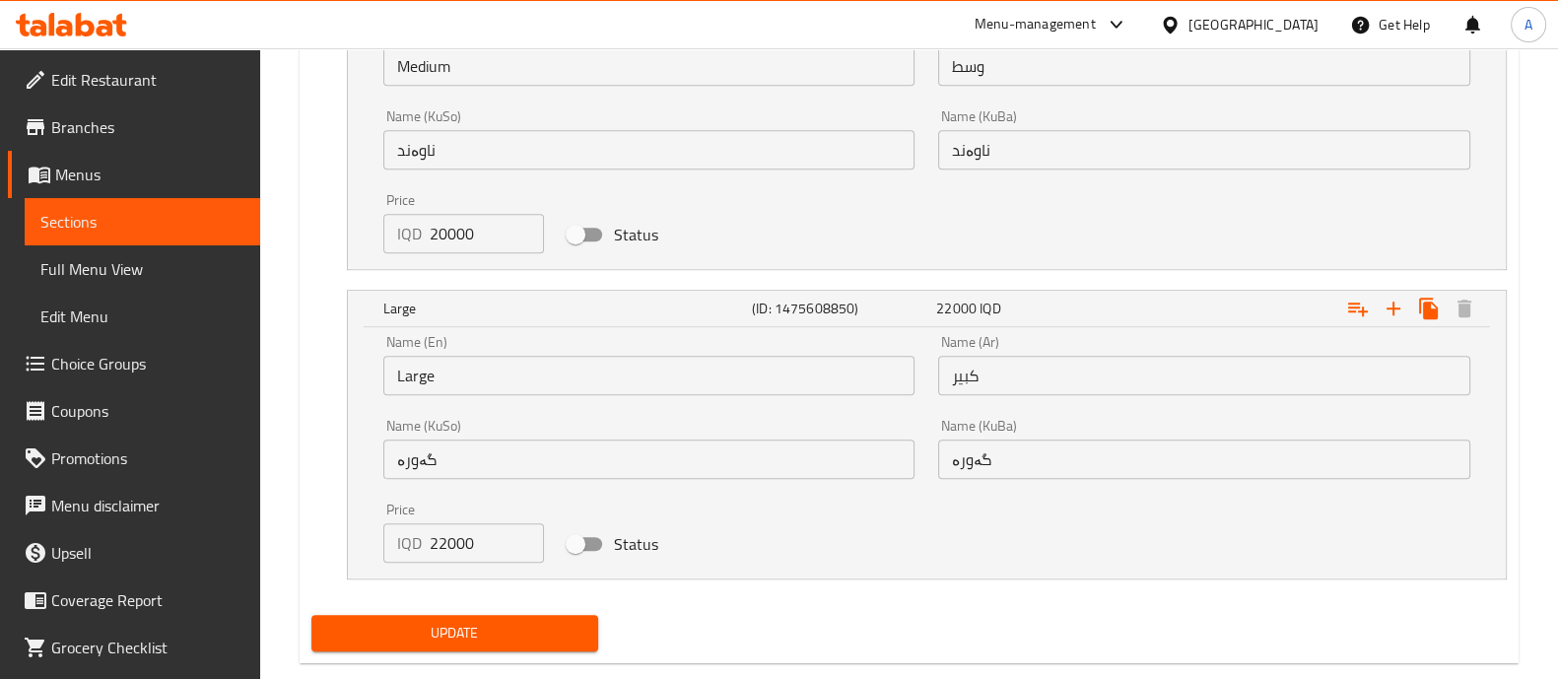
scroll to position [1259, 0]
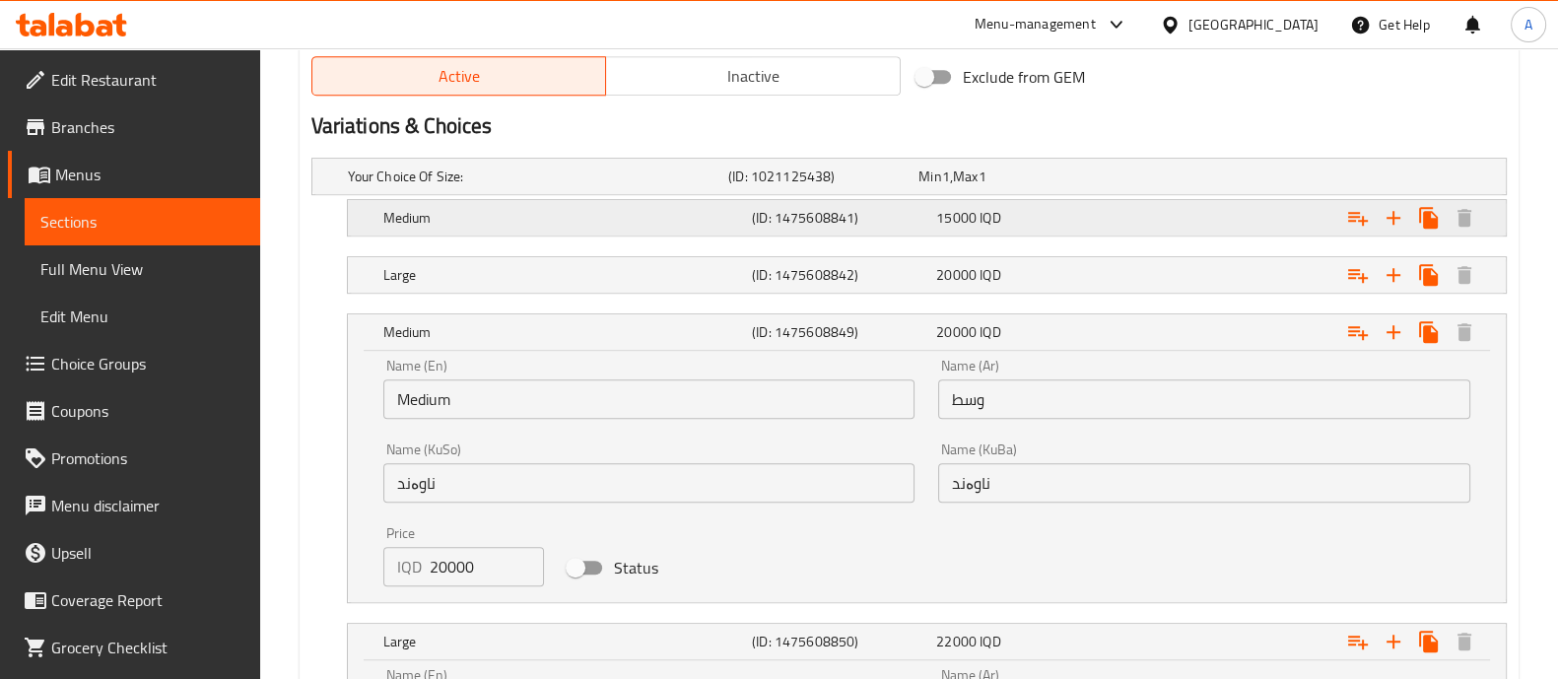
click at [554, 186] on h5 "Medium" at bounding box center [534, 177] width 372 height 20
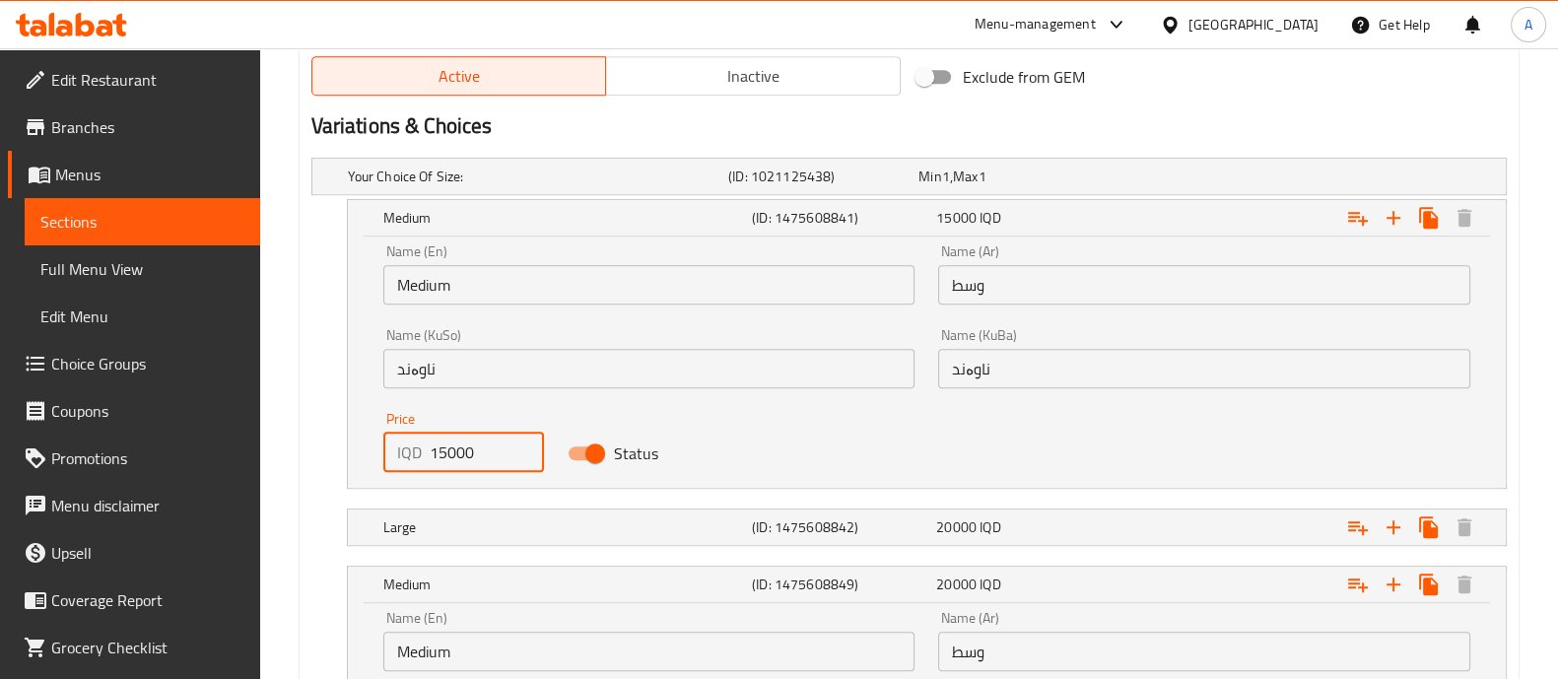
drag, startPoint x: 443, startPoint y: 460, endPoint x: 434, endPoint y: 462, distance: 10.0
click at [434, 462] on input "15000" at bounding box center [487, 452] width 115 height 39
type input "12000"
click at [516, 186] on h5 "Large" at bounding box center [534, 177] width 372 height 20
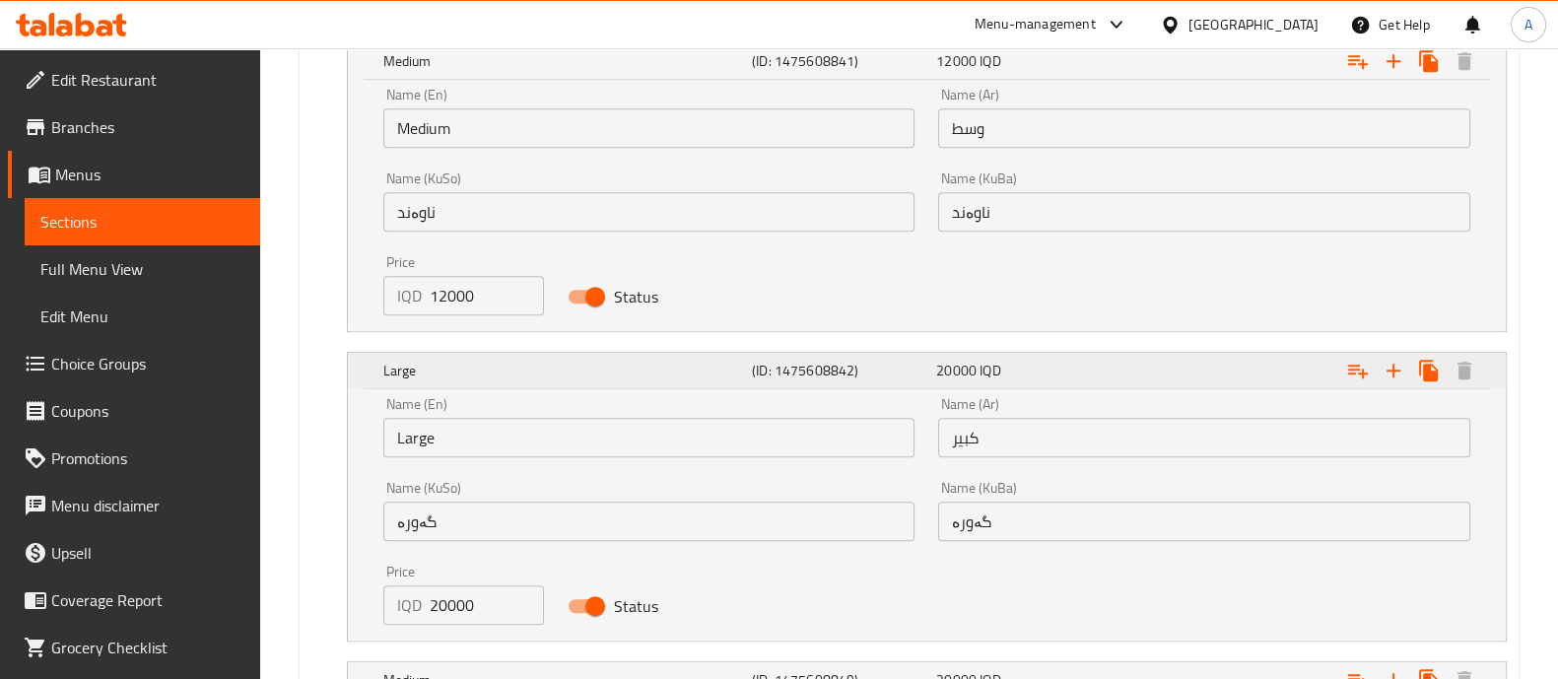
scroll to position [1505, 0]
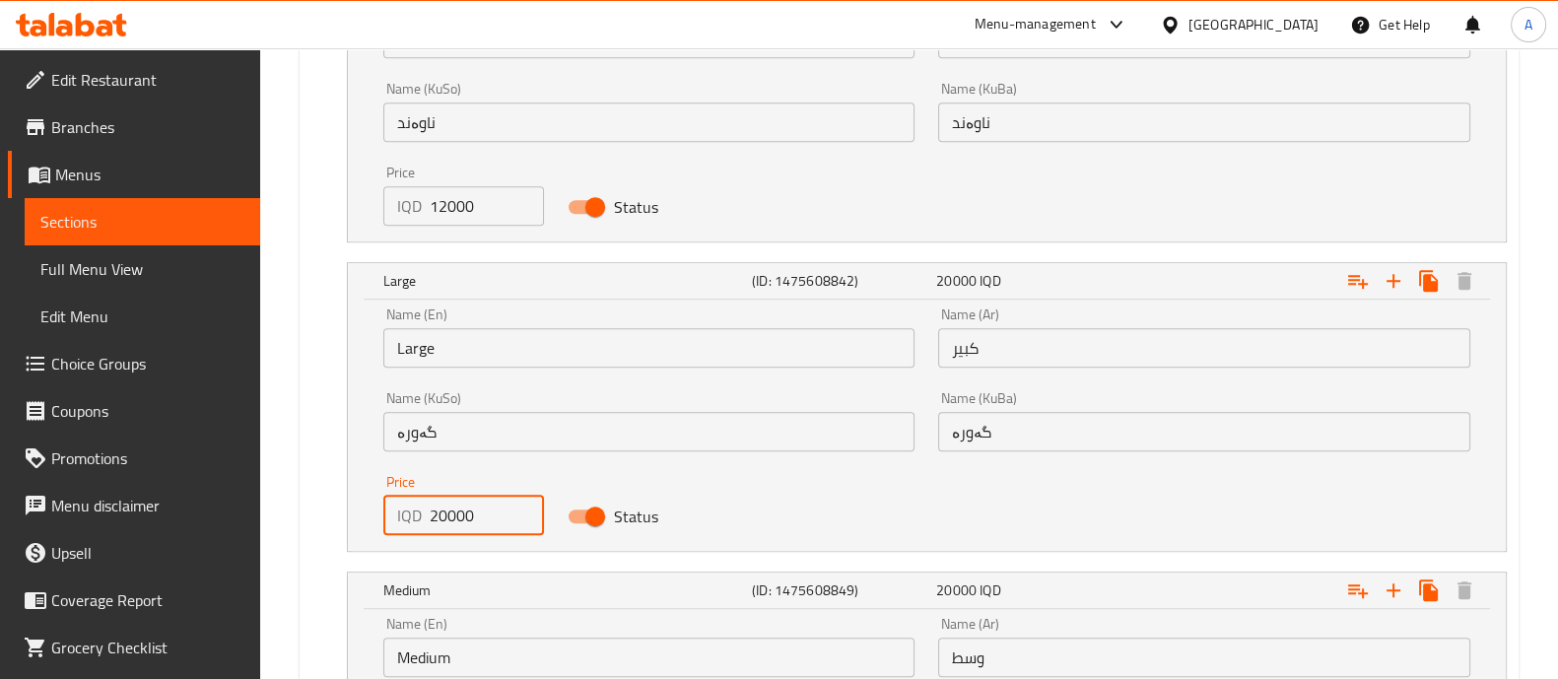
drag, startPoint x: 440, startPoint y: 516, endPoint x: 409, endPoint y: 527, distance: 33.3
click at [409, 527] on div "IQD 20000 Price" at bounding box center [464, 515] width 162 height 39
drag, startPoint x: 442, startPoint y: 520, endPoint x: 423, endPoint y: 526, distance: 20.6
click at [423, 526] on div "IQD 20000 Price" at bounding box center [464, 515] width 162 height 39
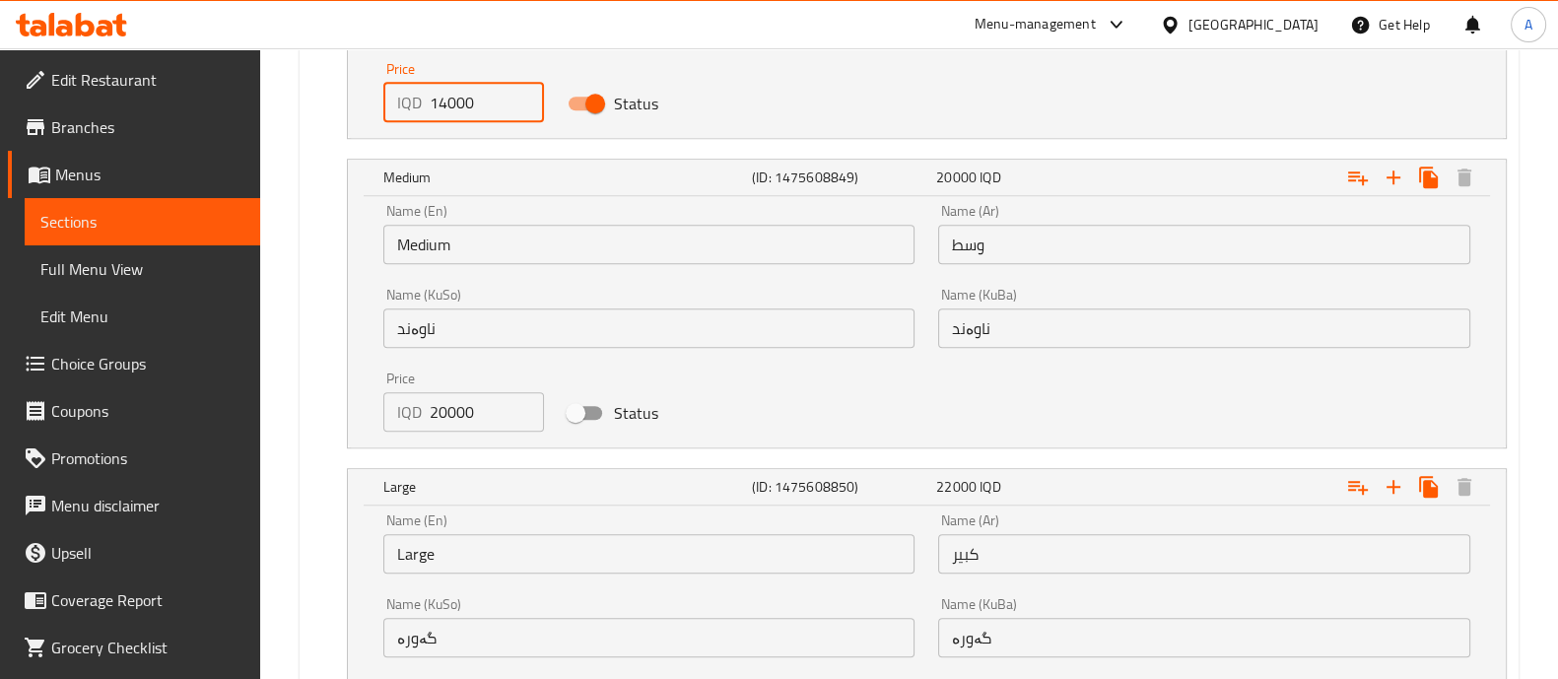
scroll to position [2133, 0]
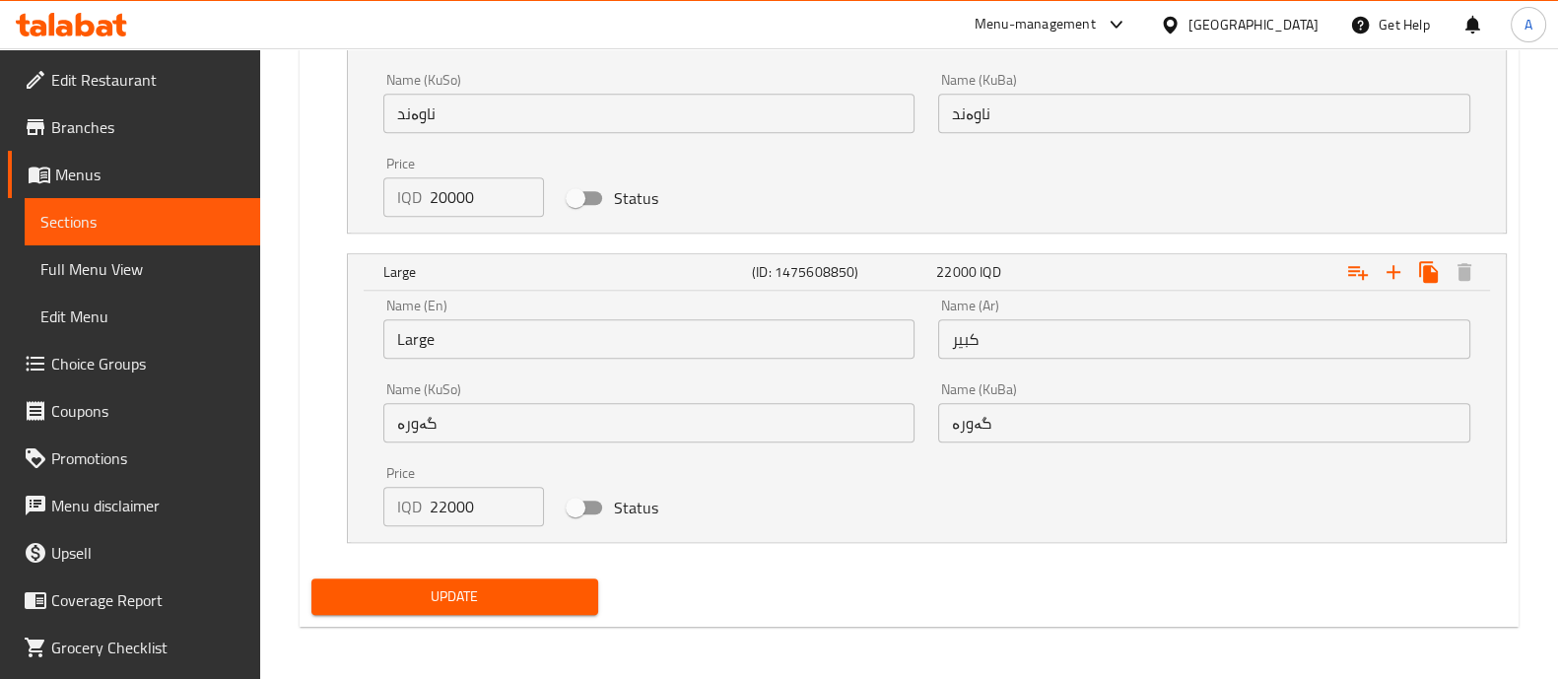
type input "14000"
click at [485, 589] on span "Update" at bounding box center [454, 596] width 255 height 25
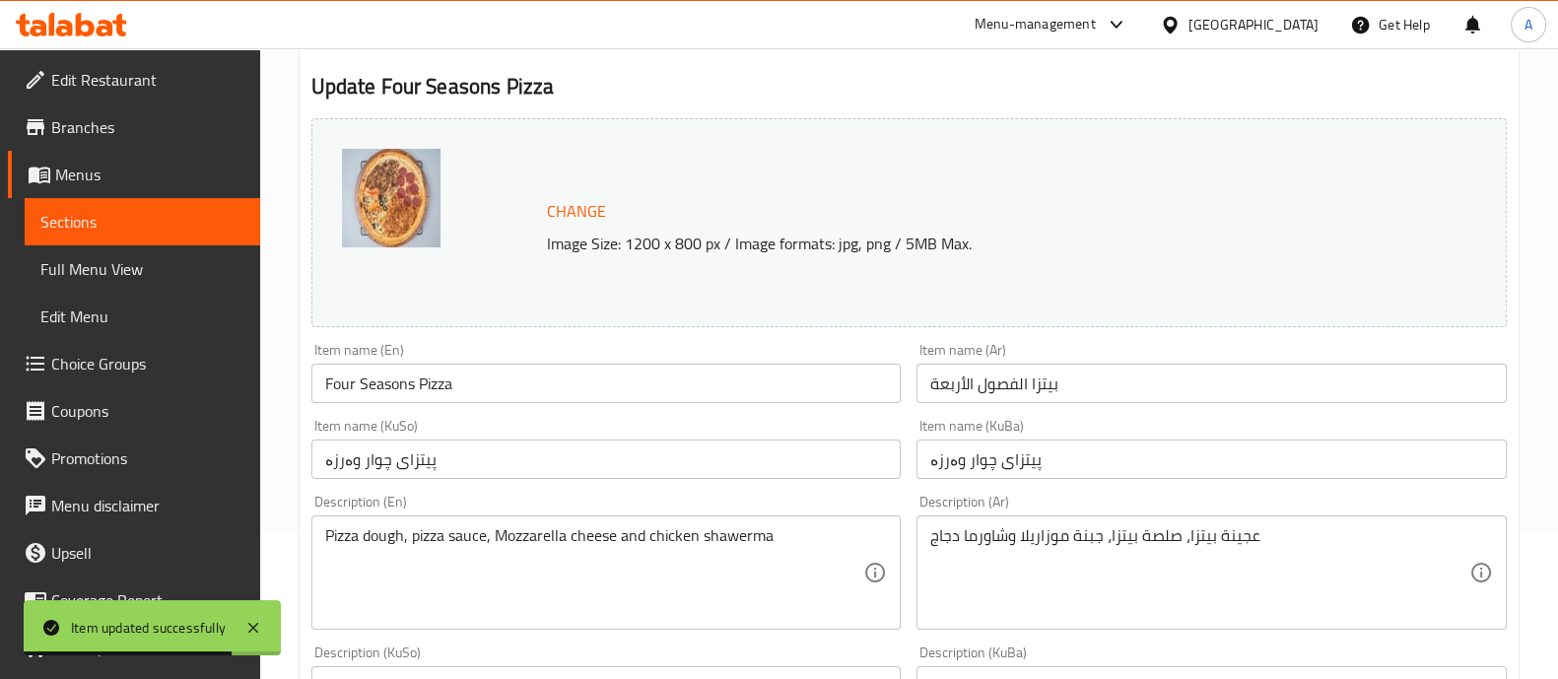
scroll to position [0, 0]
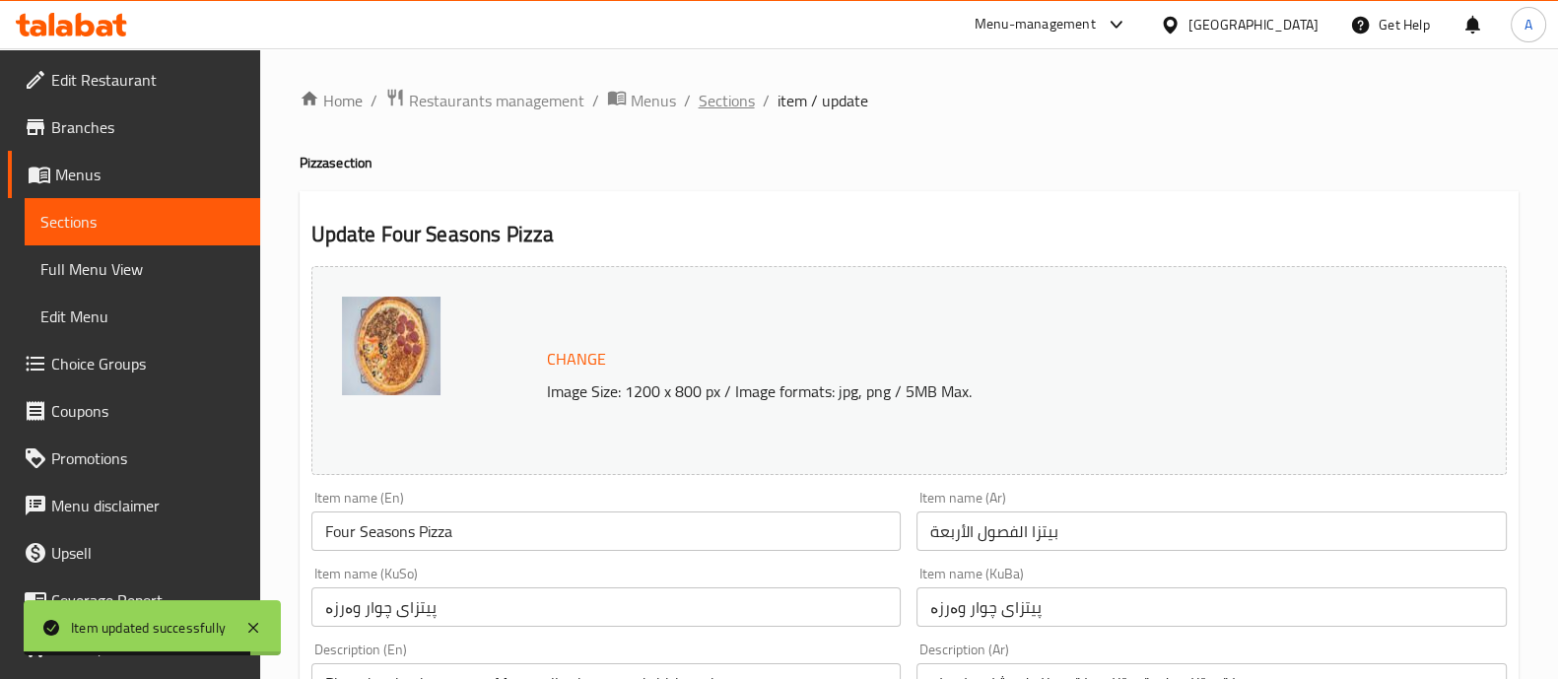
click at [701, 94] on span "Sections" at bounding box center [727, 101] width 56 height 24
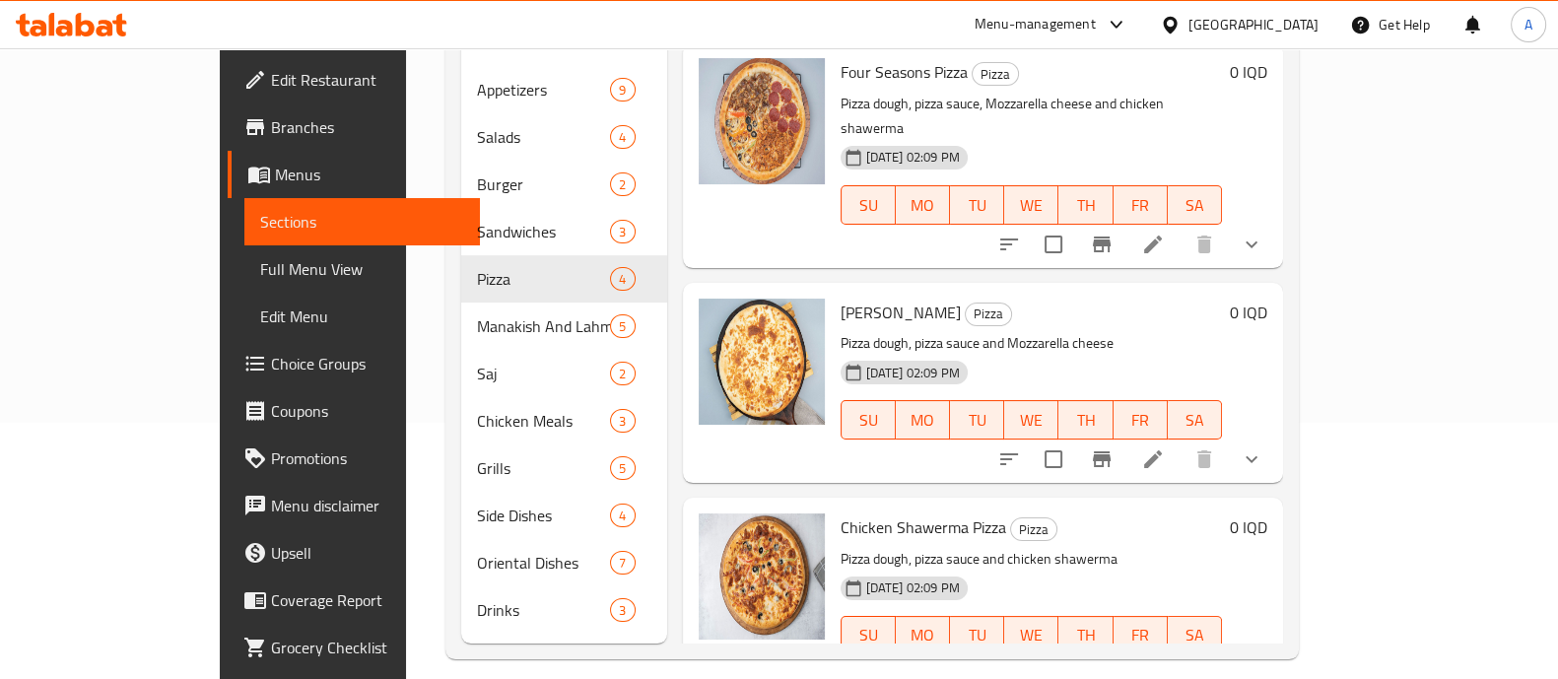
scroll to position [276, 0]
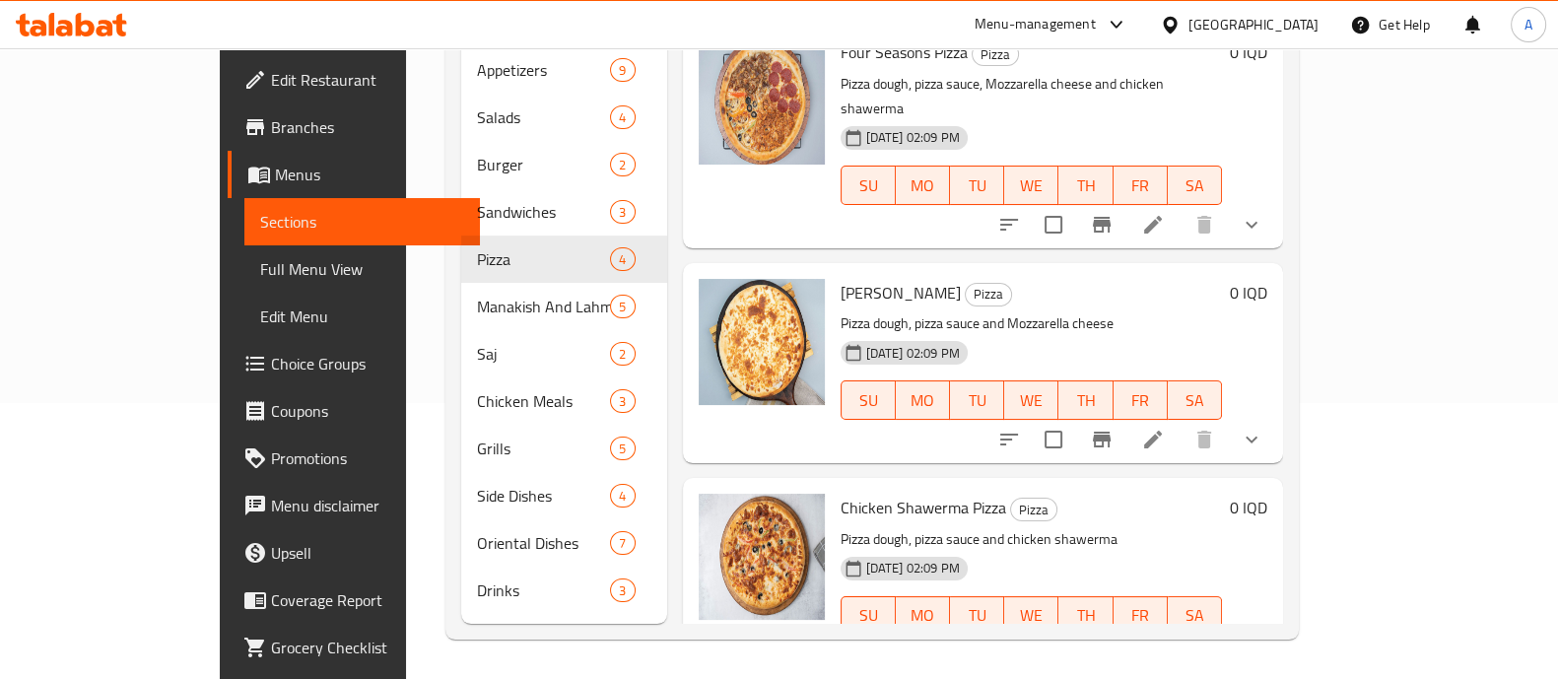
click at [1165, 643] on icon at bounding box center [1153, 655] width 24 height 24
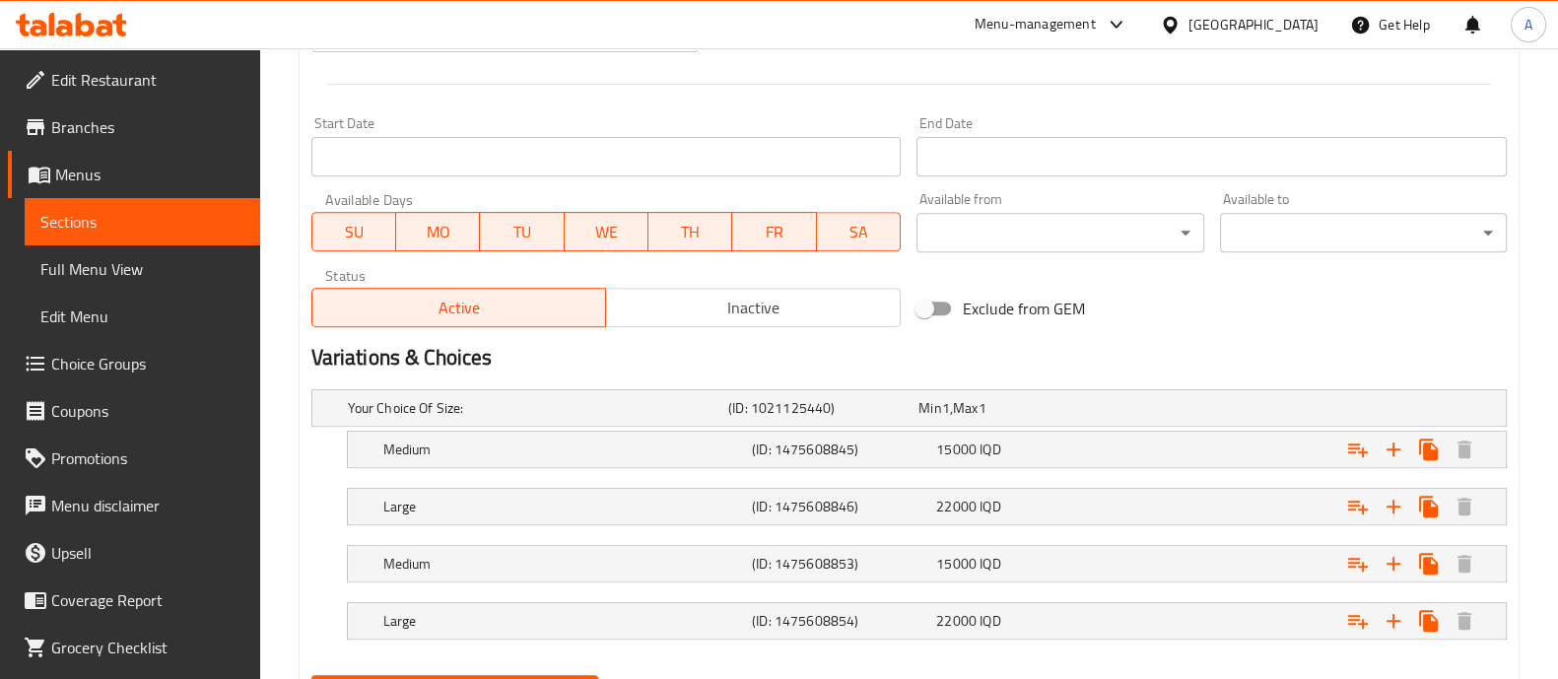
scroll to position [1124, 0]
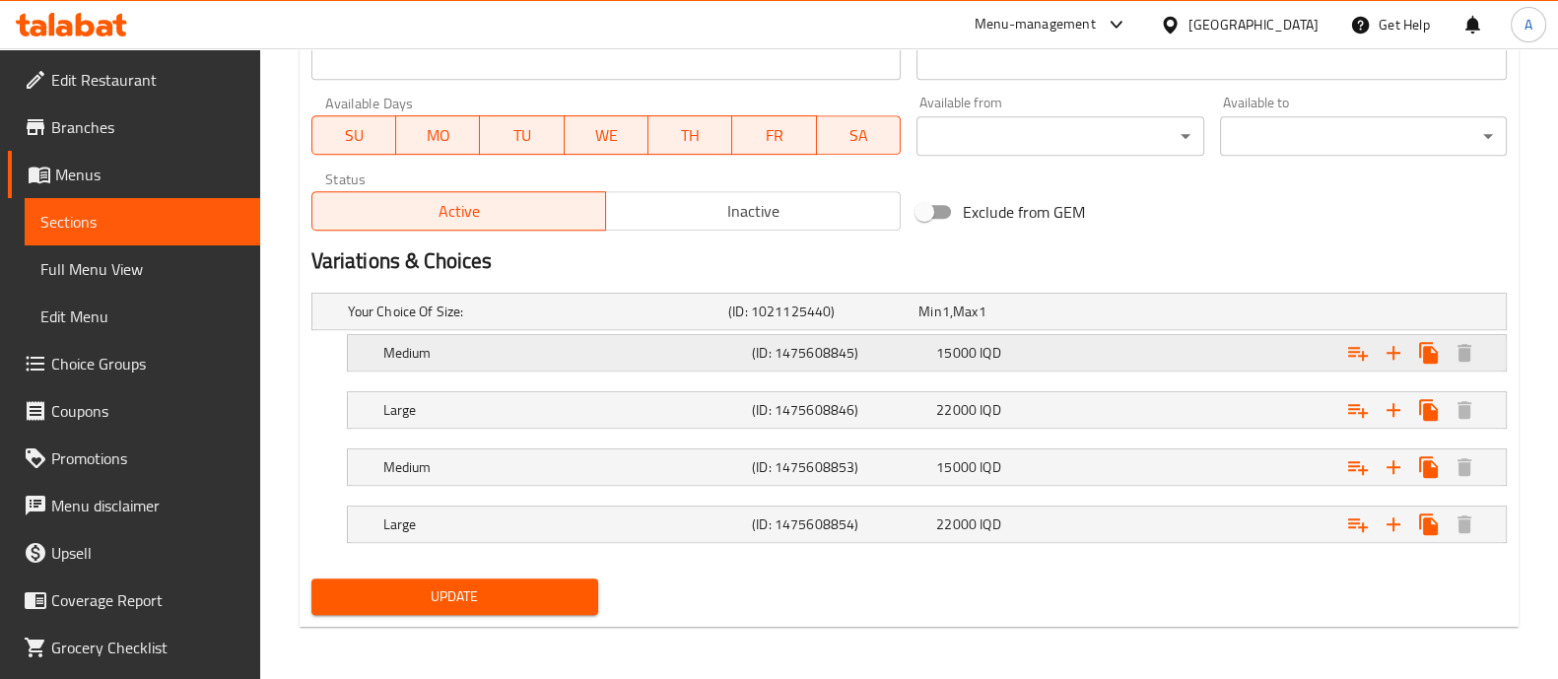
click at [950, 324] on span "IQD" at bounding box center [946, 312] width 8 height 26
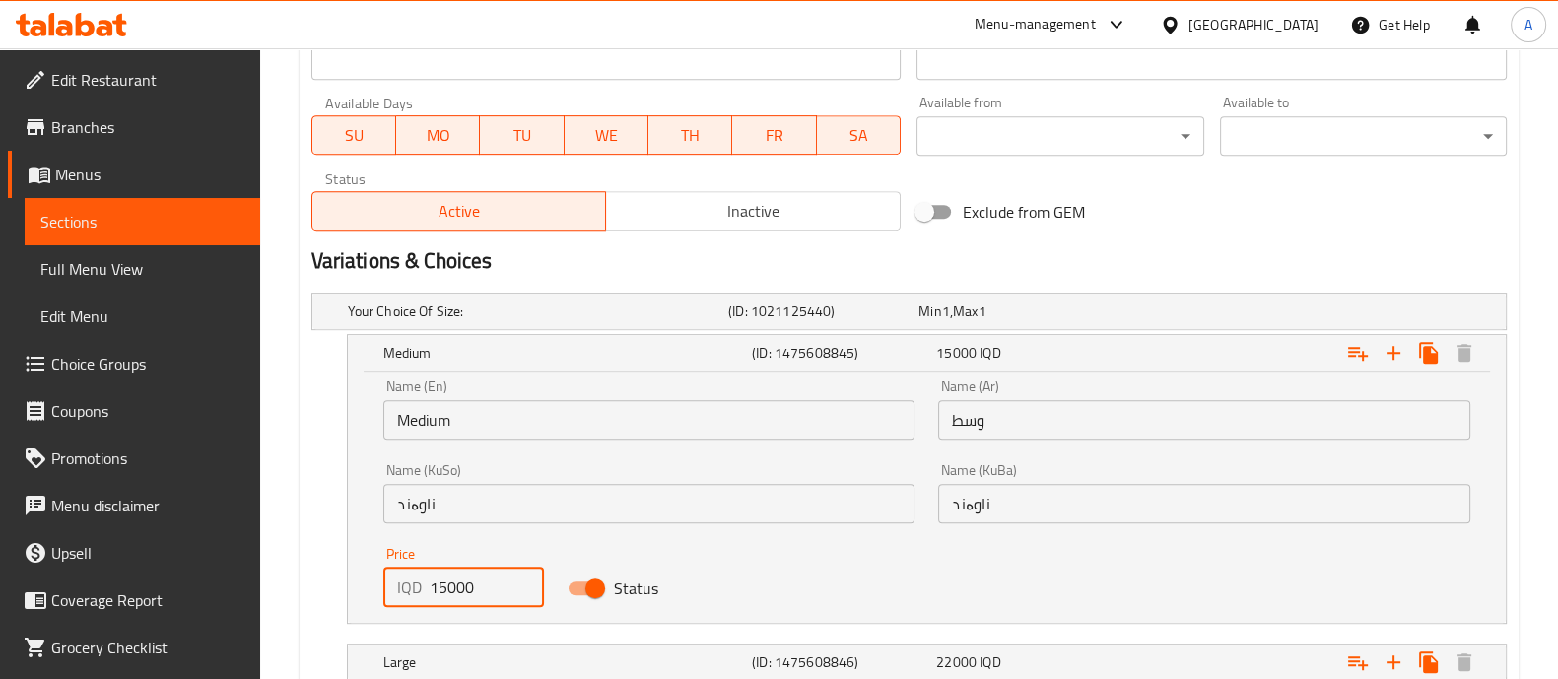
drag, startPoint x: 445, startPoint y: 598, endPoint x: 434, endPoint y: 602, distance: 12.5
click at [434, 602] on input "15000" at bounding box center [487, 586] width 115 height 39
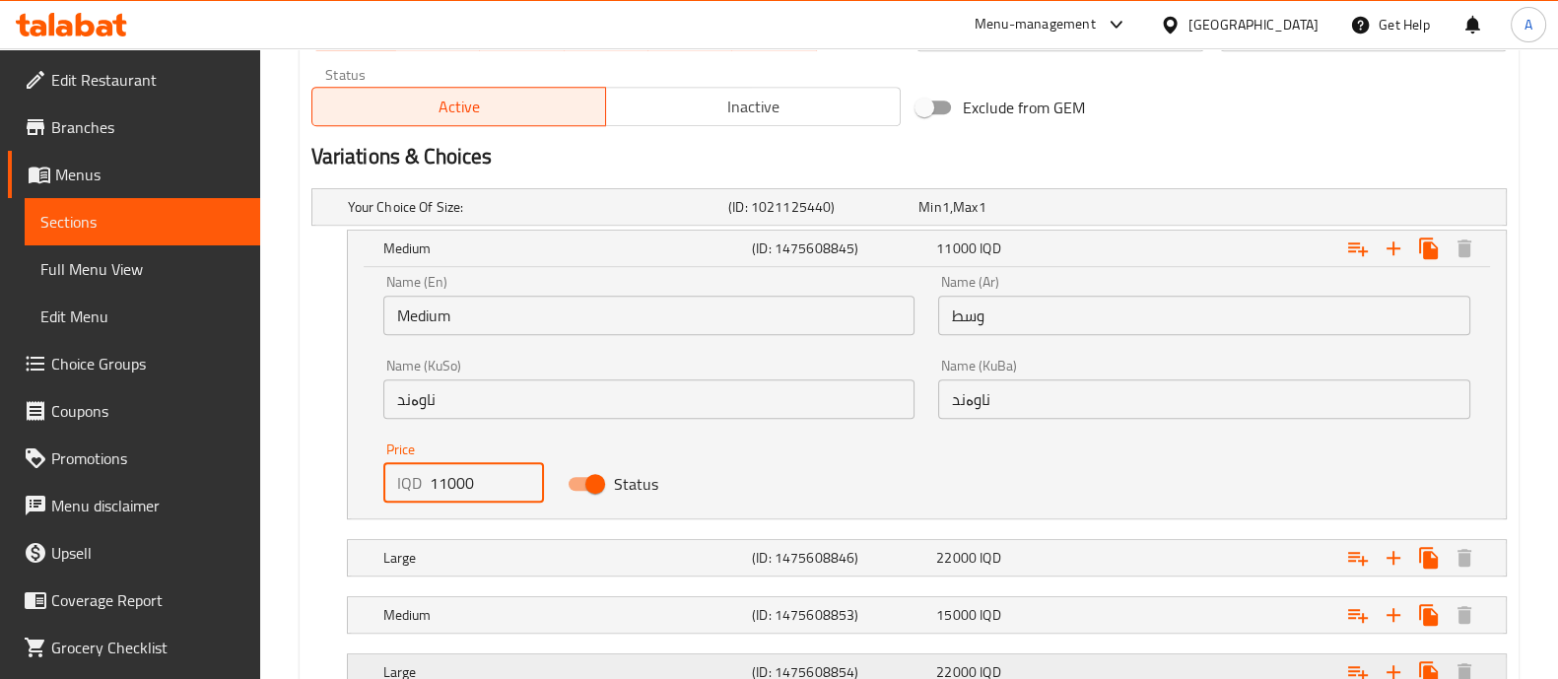
scroll to position [1376, 0]
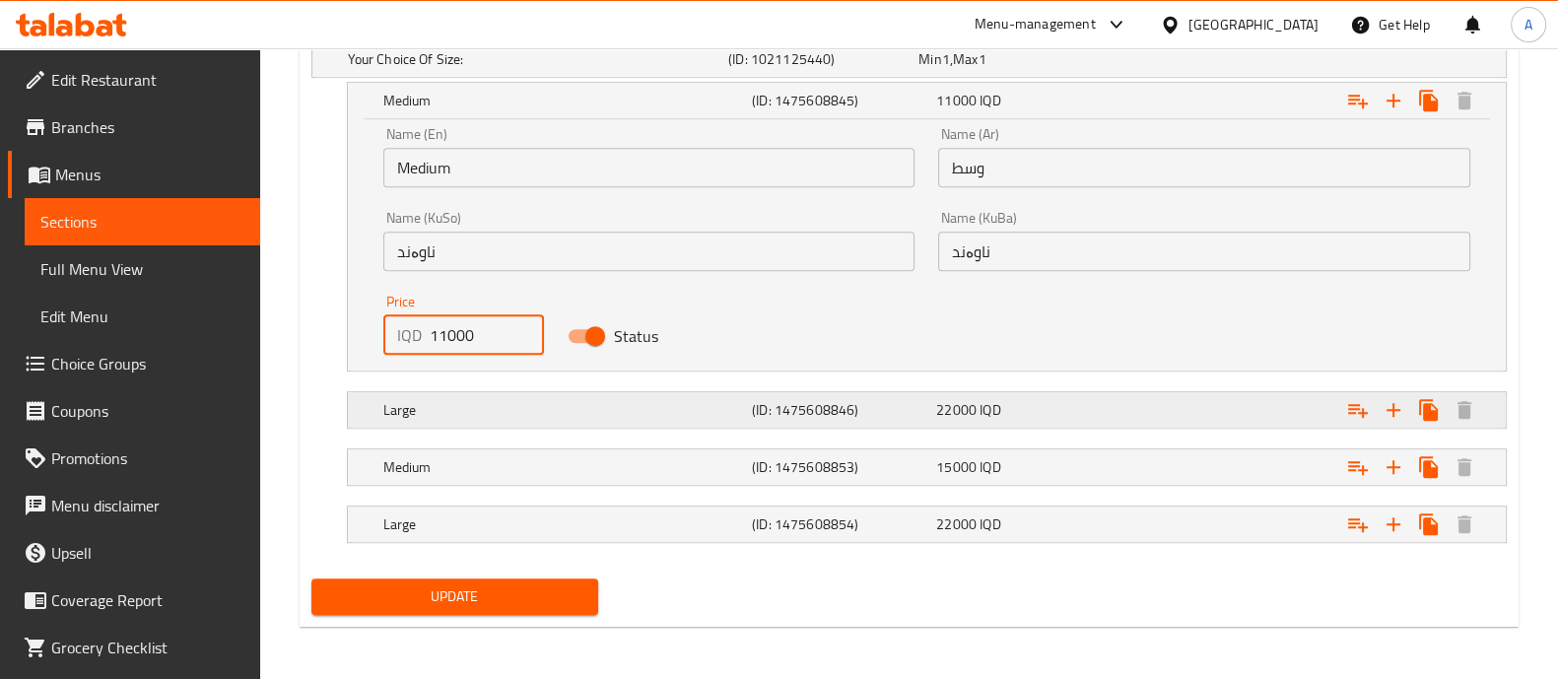
type input "11000"
click at [585, 69] on h5 "Large" at bounding box center [534, 59] width 372 height 20
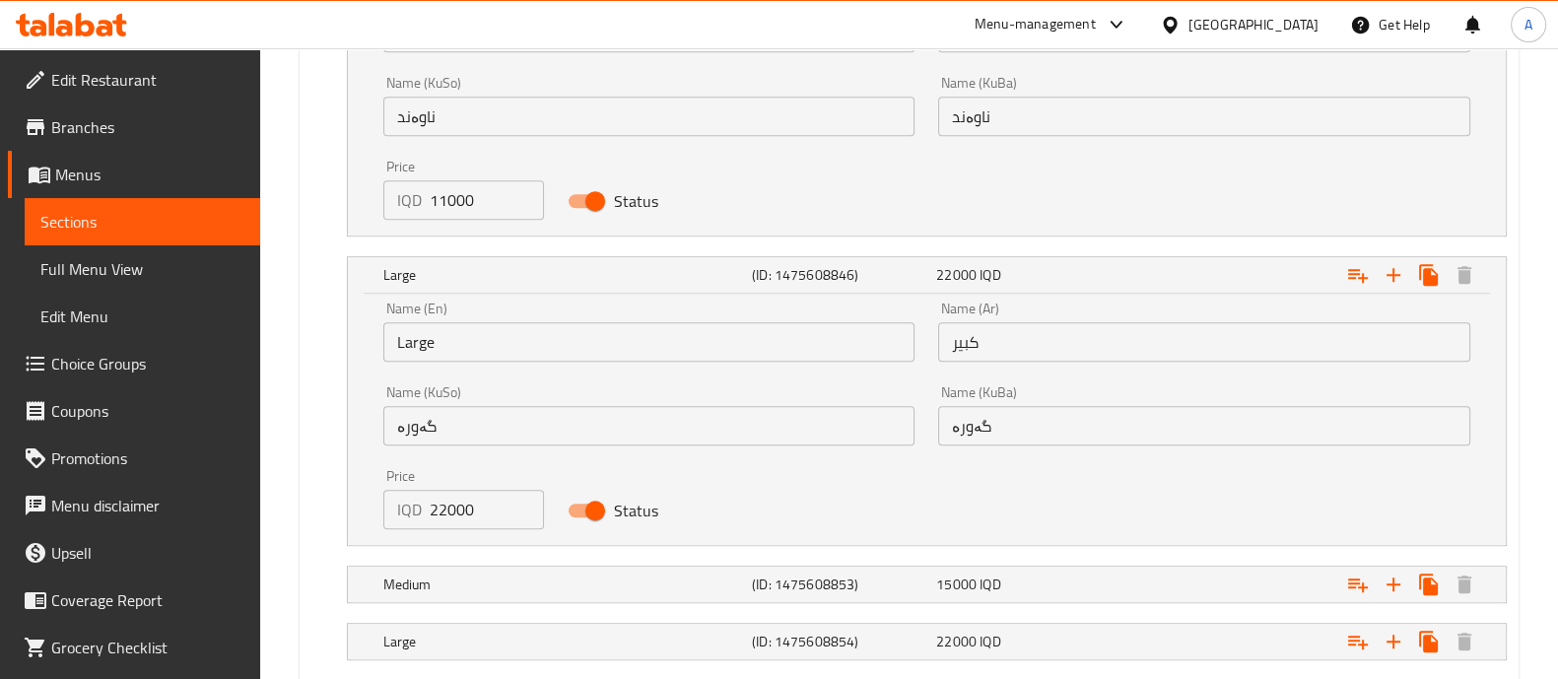
scroll to position [1629, 0]
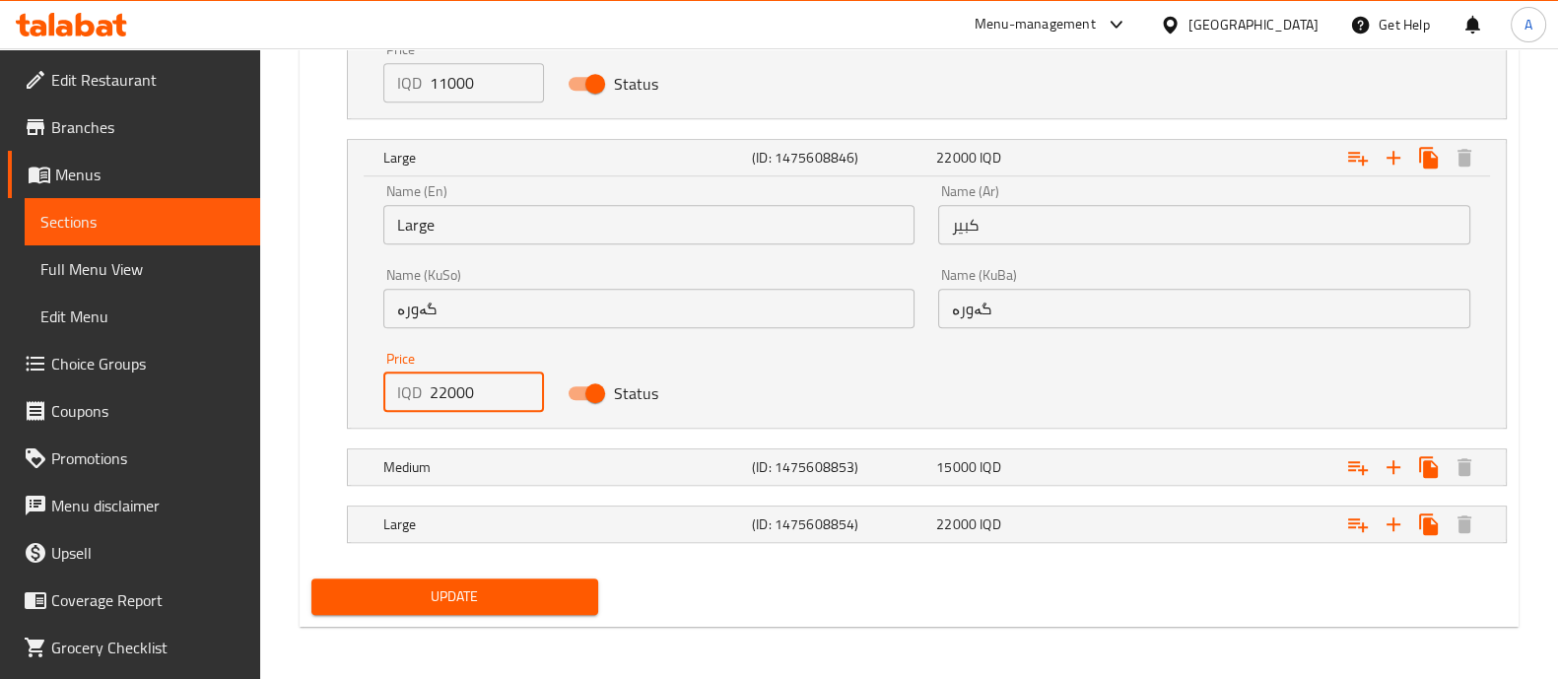
drag, startPoint x: 436, startPoint y: 392, endPoint x: 386, endPoint y: 428, distance: 61.5
click at [386, 428] on div "Your Choice Of Size: (ID: 1021125440) Min 1 , Max 1 Name (En) Your Choice Of Si…" at bounding box center [908, 175] width 1211 height 790
click at [446, 401] on input "22000" at bounding box center [487, 391] width 115 height 39
drag, startPoint x: 446, startPoint y: 401, endPoint x: 427, endPoint y: 406, distance: 20.3
click at [427, 406] on div "IQD 22000 Price" at bounding box center [464, 391] width 162 height 39
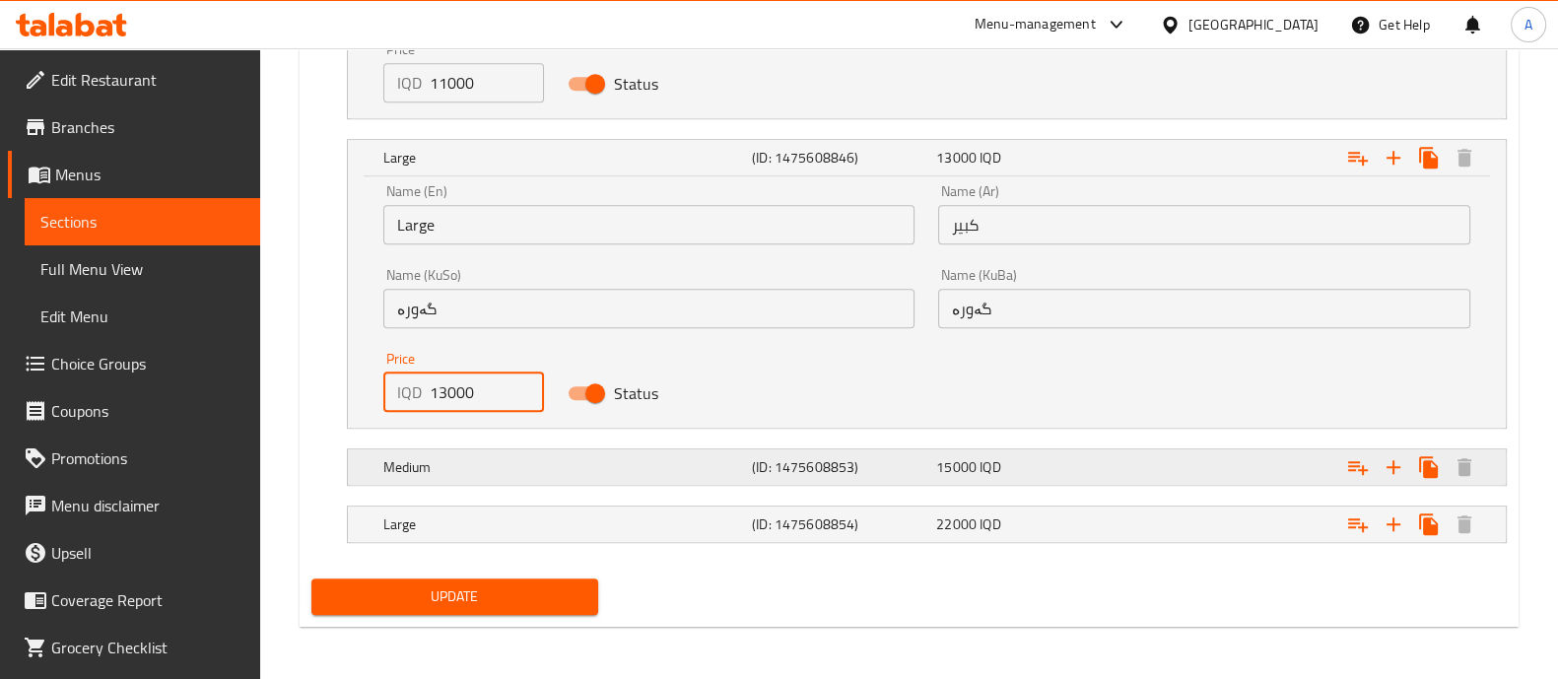
type input "13000"
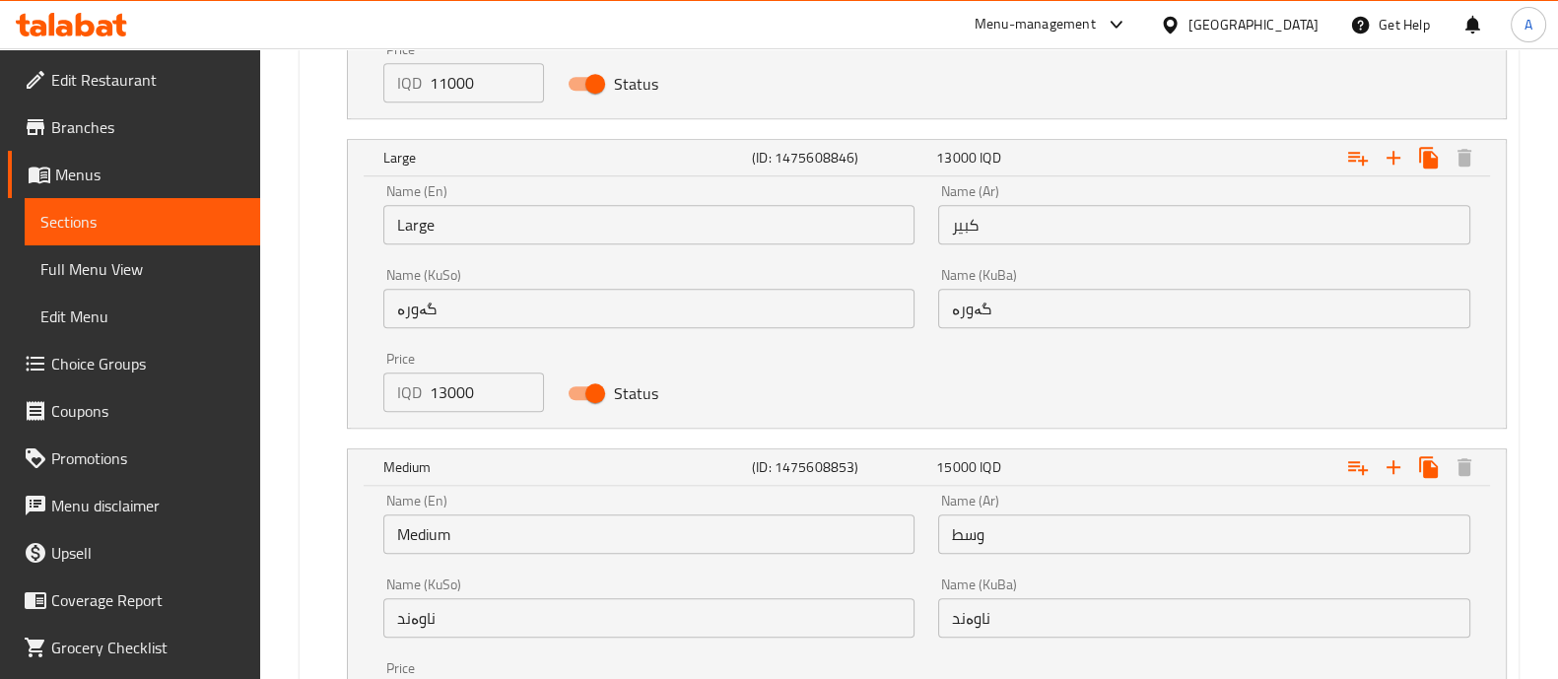
scroll to position [1872, 0]
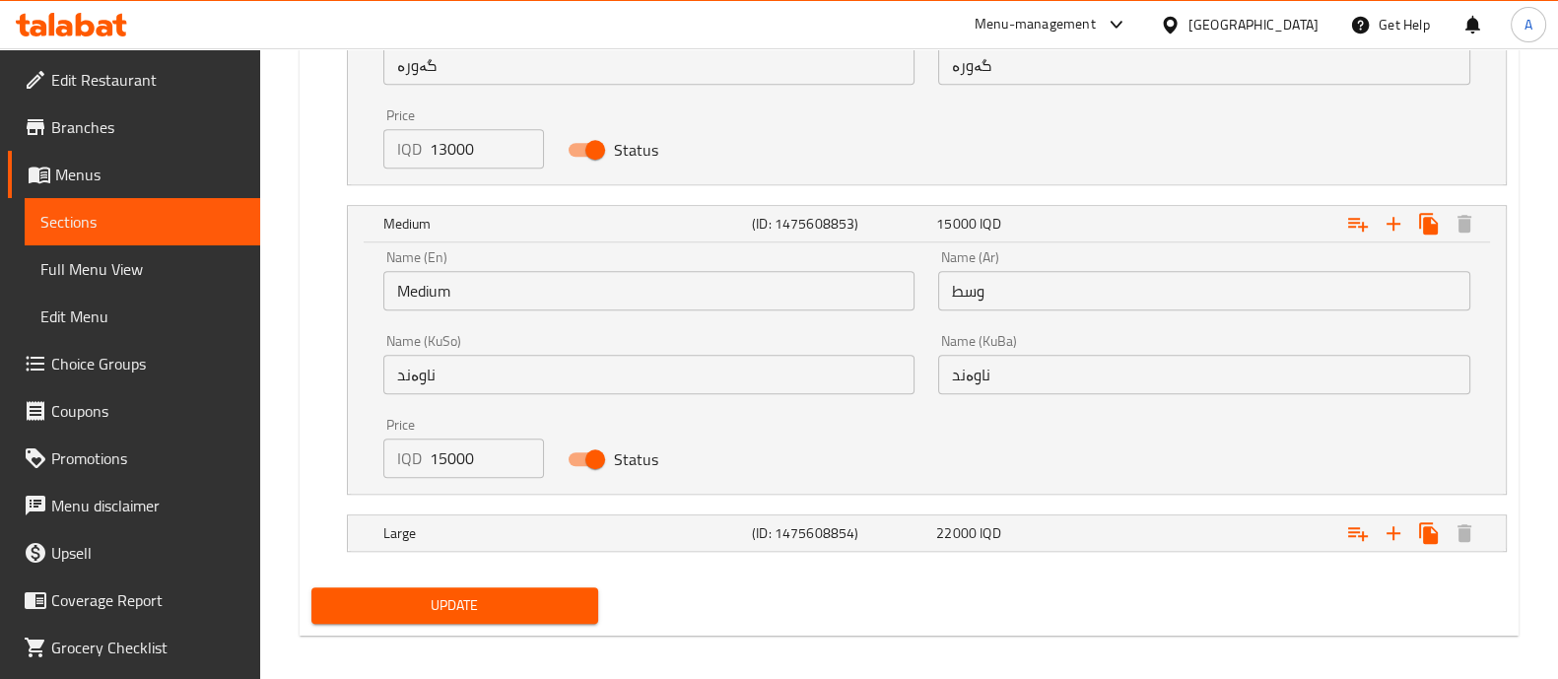
click at [605, 466] on input "Status" at bounding box center [595, 458] width 112 height 37
checkbox input "false"
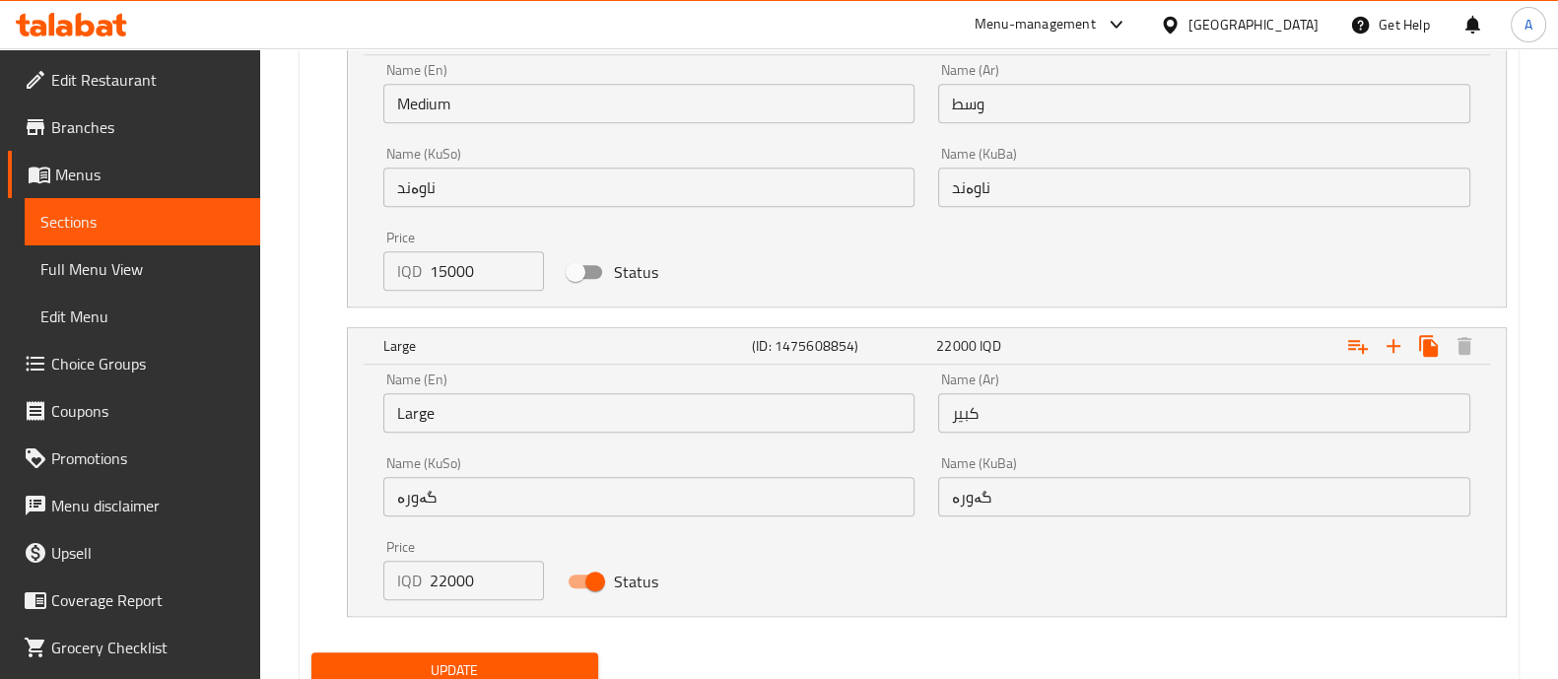
scroll to position [2119, 0]
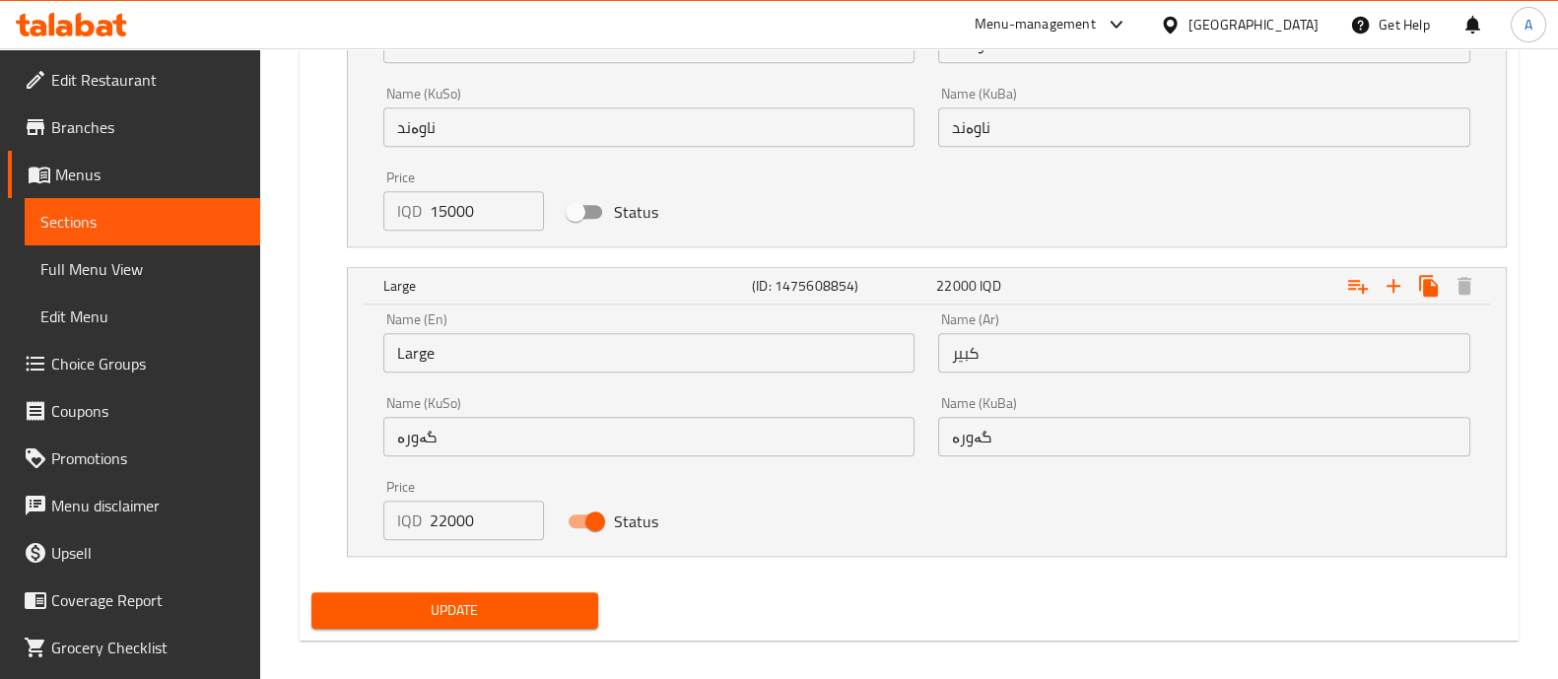
click at [600, 521] on input "Status" at bounding box center [595, 520] width 112 height 37
checkbox input "false"
click at [542, 617] on span "Update" at bounding box center [454, 610] width 255 height 25
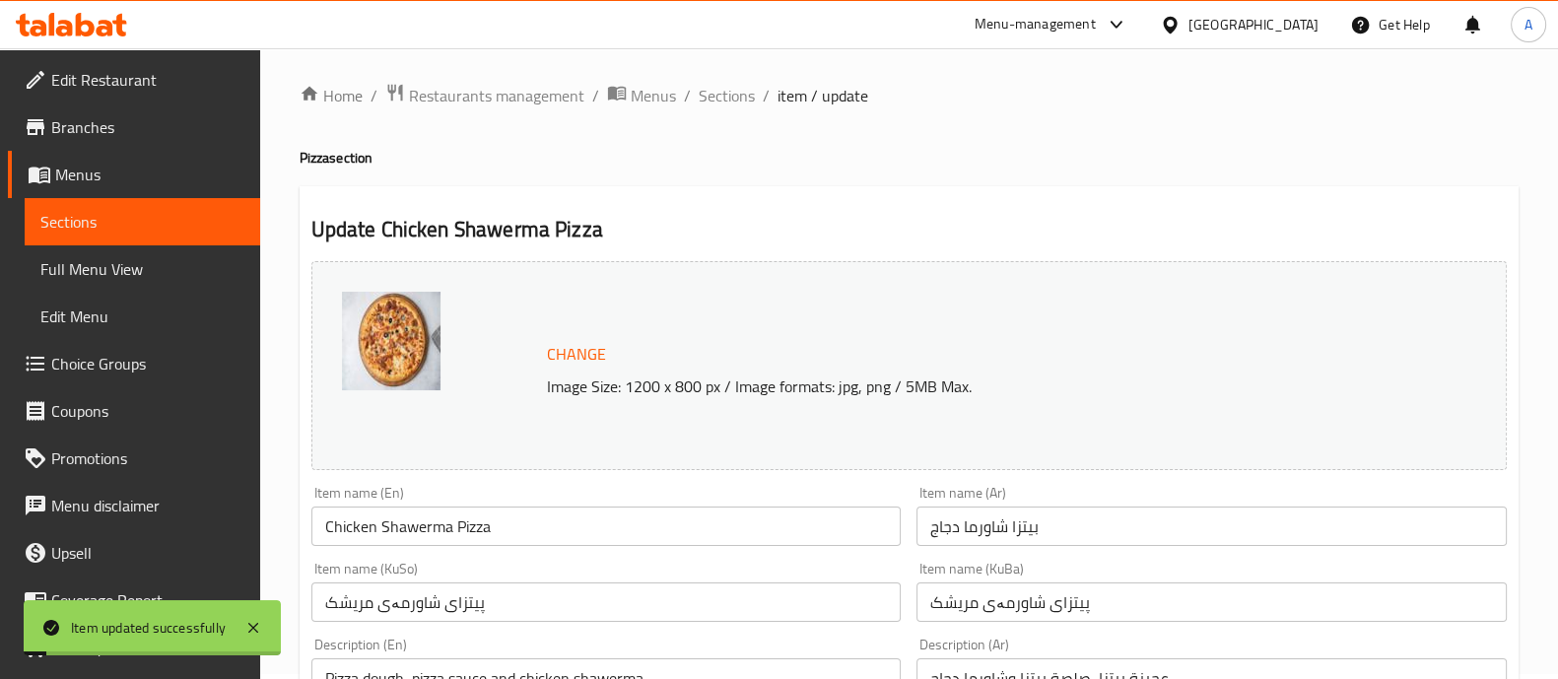
scroll to position [0, 0]
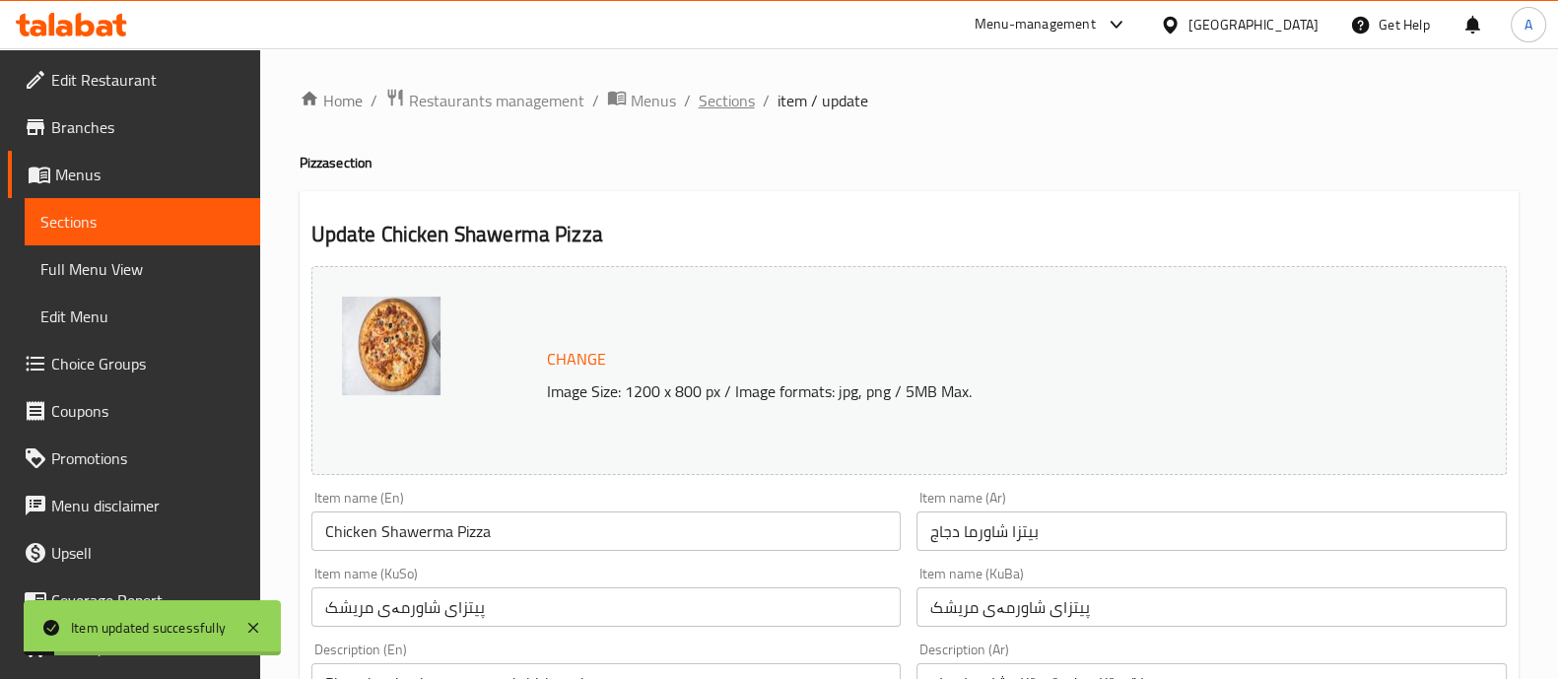
click at [749, 91] on span "Sections" at bounding box center [727, 101] width 56 height 24
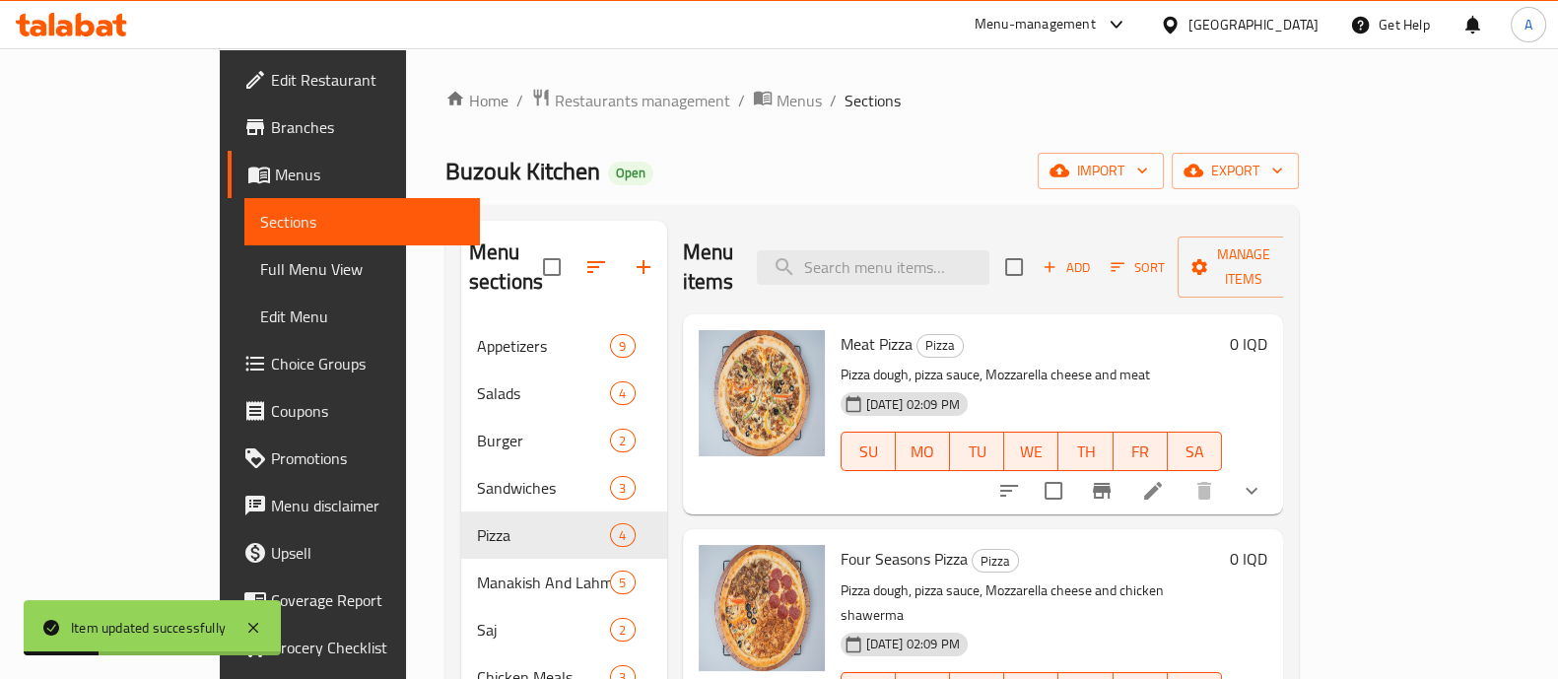
click at [1165, 479] on icon at bounding box center [1153, 491] width 24 height 24
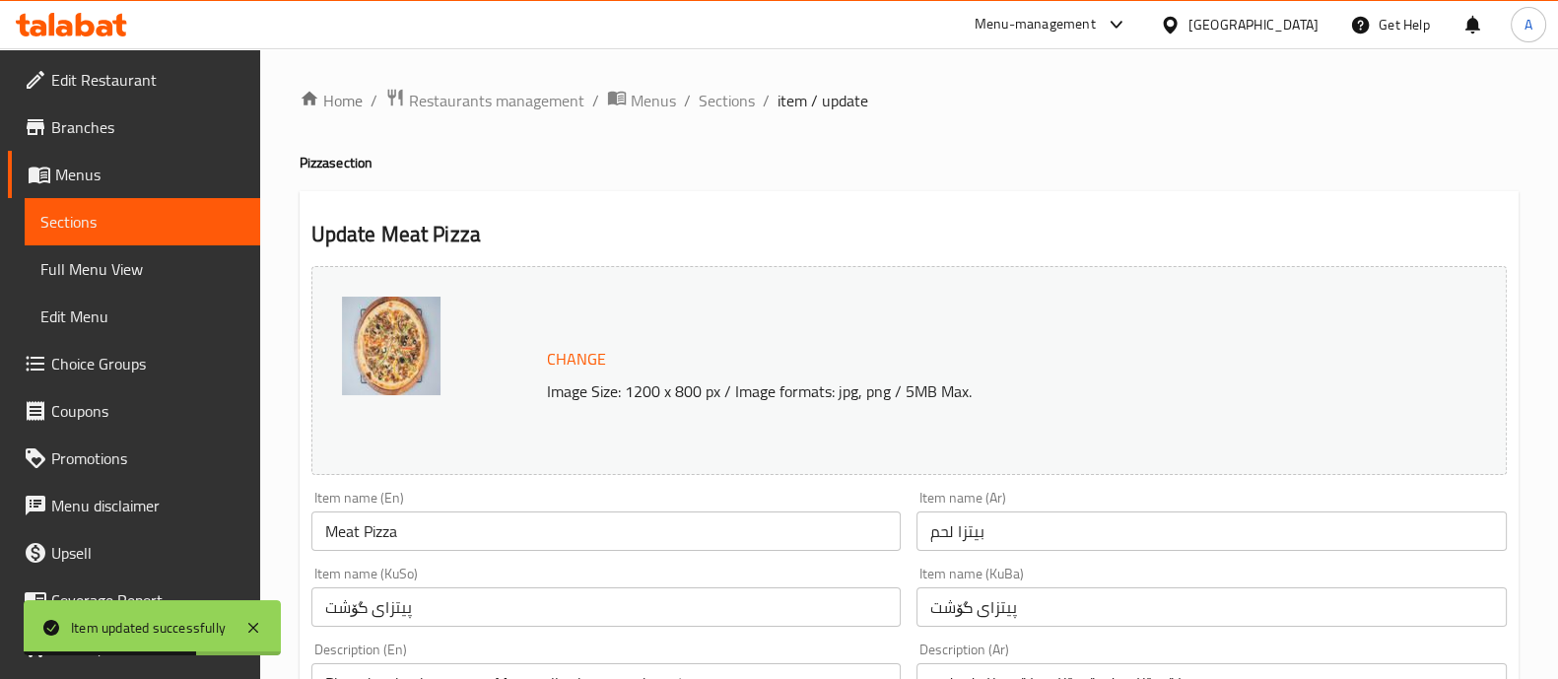
click at [720, 107] on span "Sections" at bounding box center [727, 101] width 56 height 24
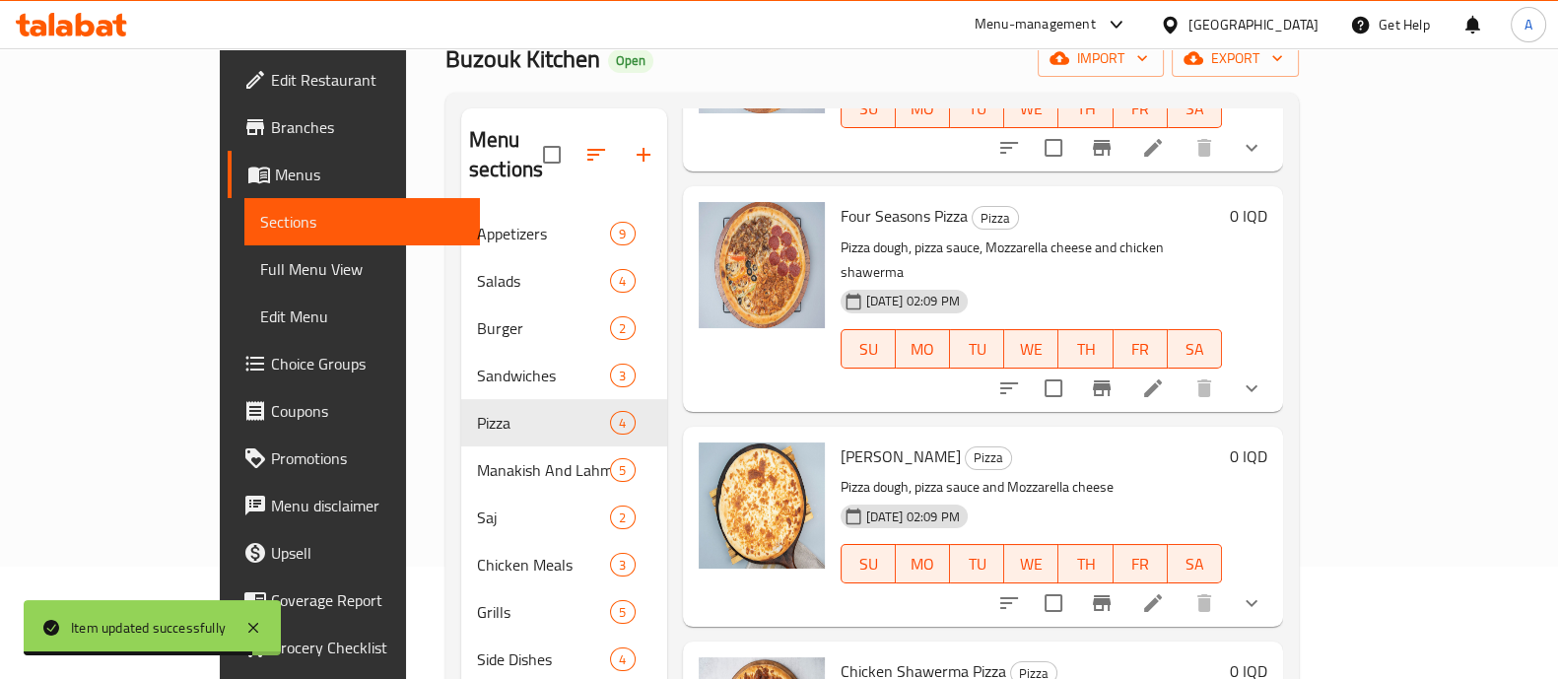
scroll to position [276, 0]
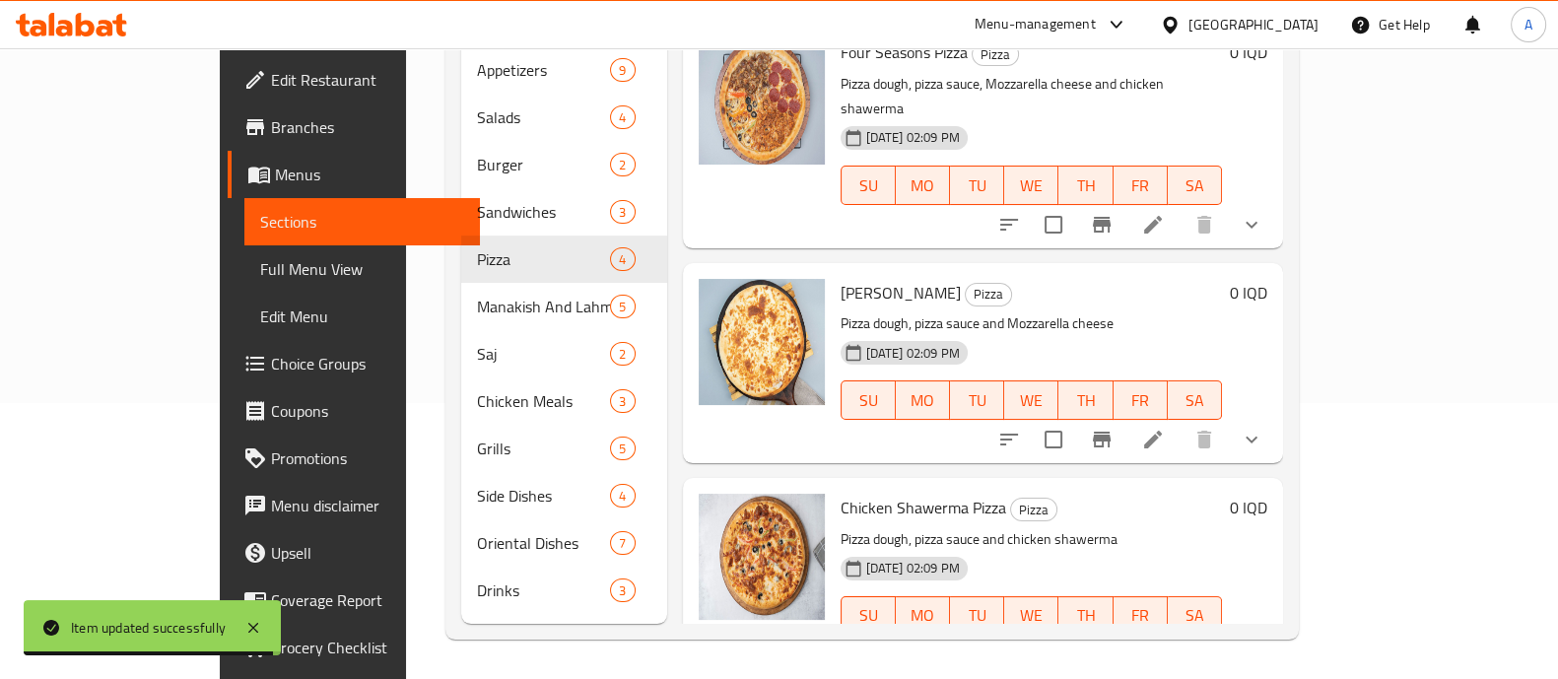
click at [1165, 428] on icon at bounding box center [1153, 440] width 24 height 24
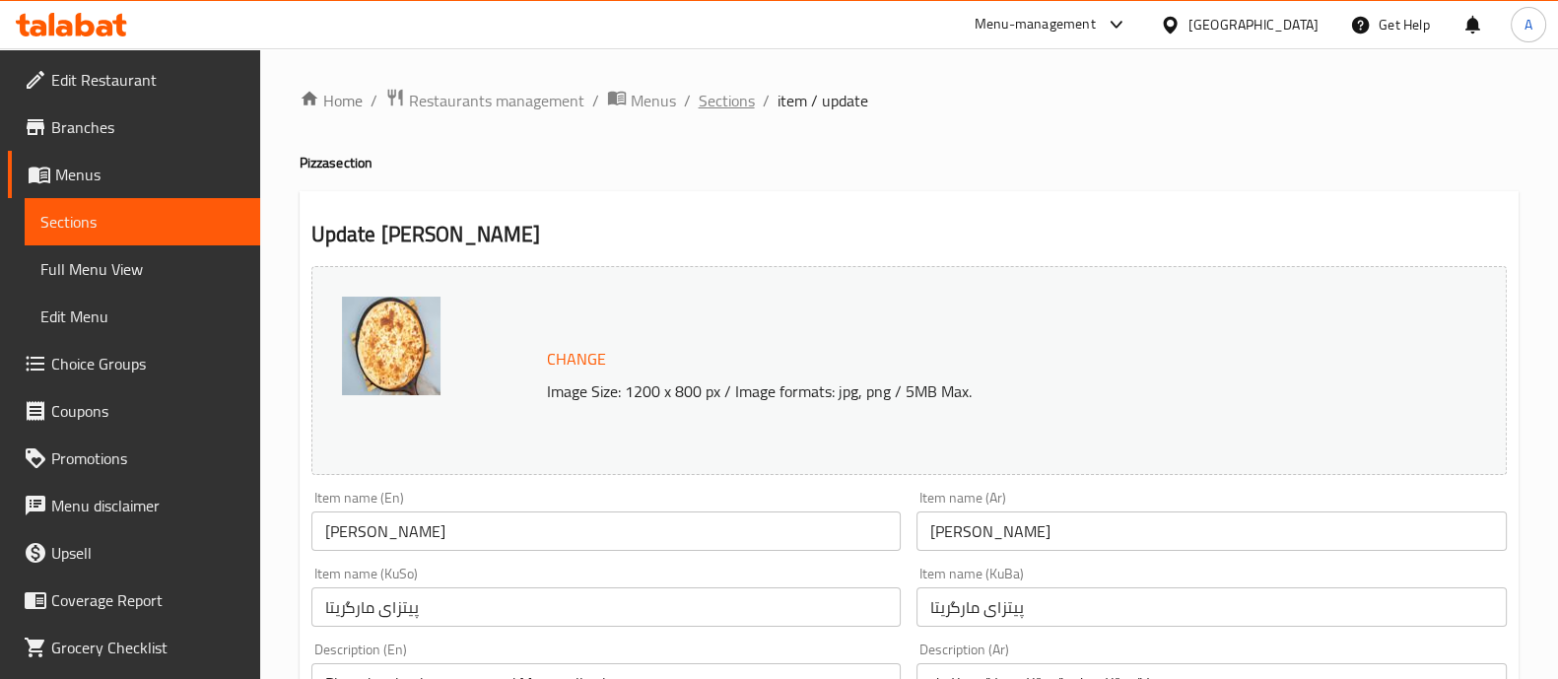
click at [706, 100] on span "Sections" at bounding box center [727, 101] width 56 height 24
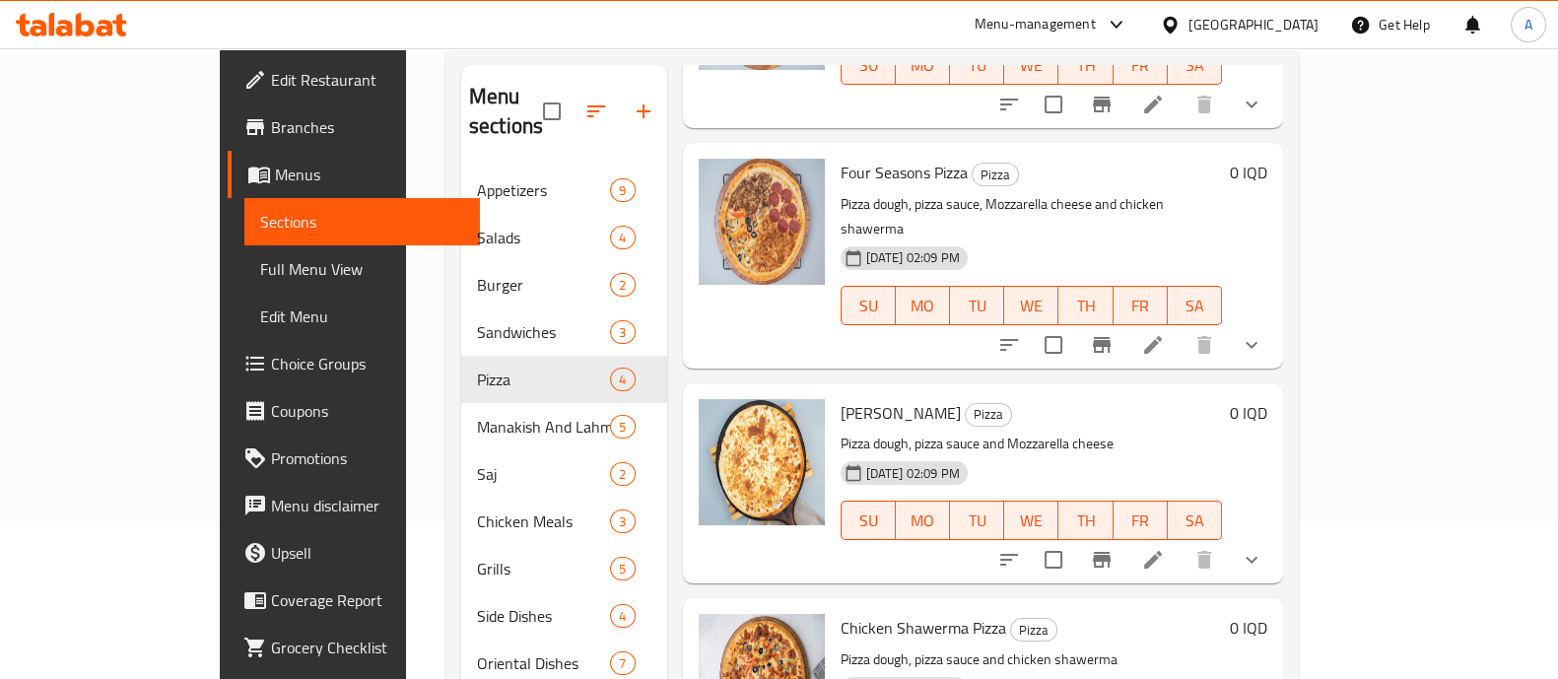
scroll to position [276, 0]
